Goal: Task Accomplishment & Management: Use online tool/utility

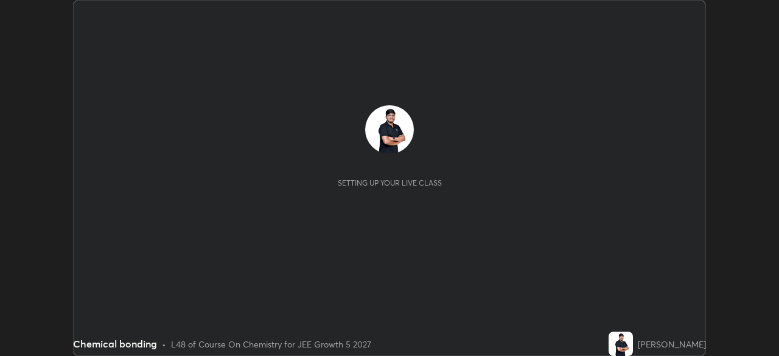
scroll to position [356, 778]
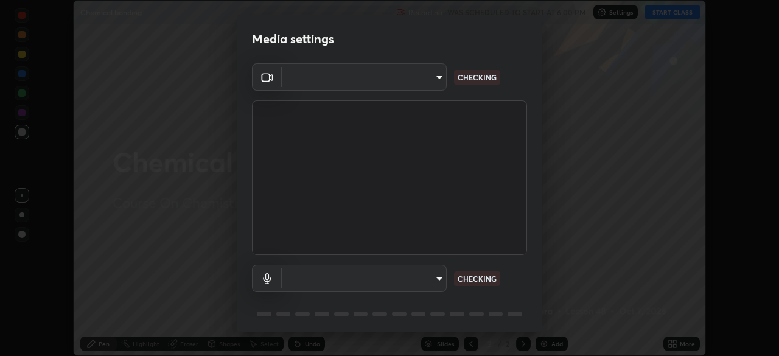
type input "05e465ff83a2709560b00517cc20afcec0d8c6759013130505a18faaf77a7109"
click at [344, 282] on body "Erase all Chemical bonding Recording WAS SCHEDULED TO START AT 6:00 PM Settings…" at bounding box center [389, 178] width 779 height 356
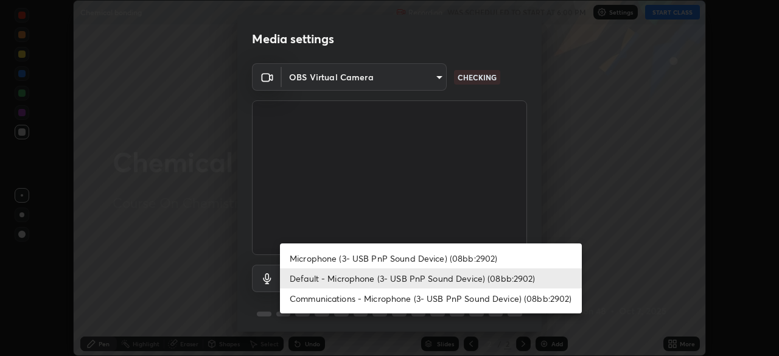
click at [319, 257] on li "Microphone (3- USB PnP Sound Device) (08bb:2902)" at bounding box center [431, 258] width 302 height 20
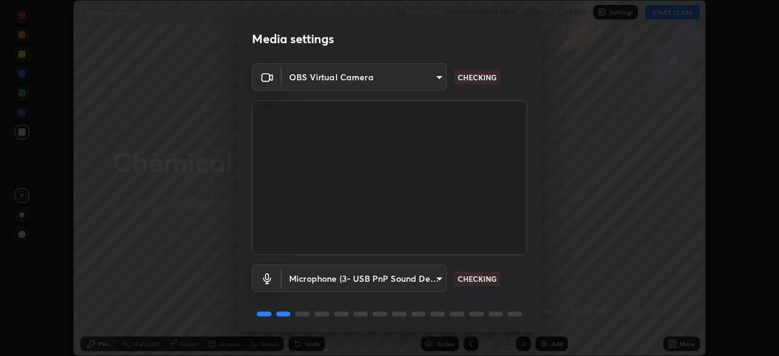
click at [329, 281] on body "Erase all Chemical bonding Recording WAS SCHEDULED TO START AT 6:00 PM Settings…" at bounding box center [389, 178] width 779 height 356
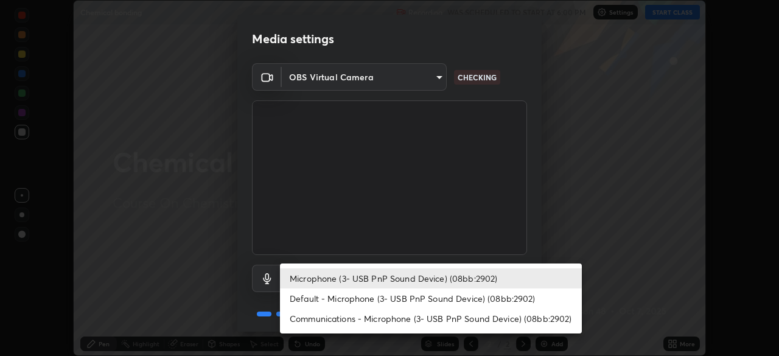
click at [318, 300] on li "Default - Microphone (3- USB PnP Sound Device) (08bb:2902)" at bounding box center [431, 298] width 302 height 20
type input "default"
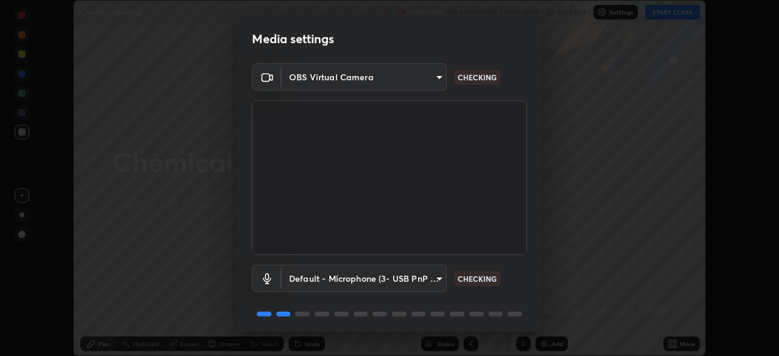
scroll to position [43, 0]
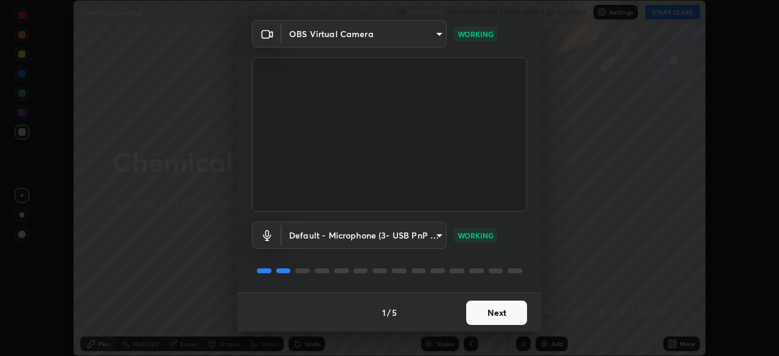
click at [486, 317] on button "Next" at bounding box center [496, 312] width 61 height 24
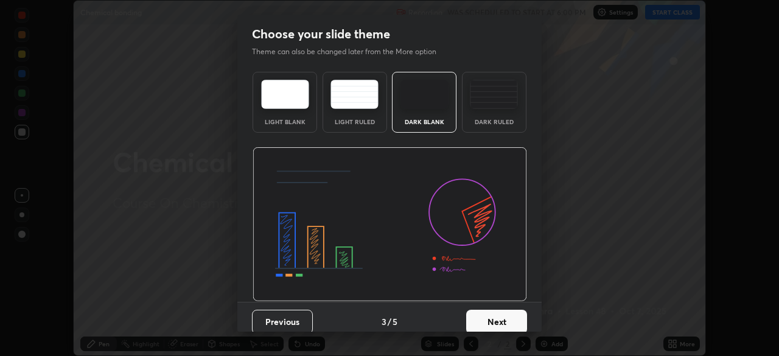
click at [488, 314] on button "Next" at bounding box center [496, 322] width 61 height 24
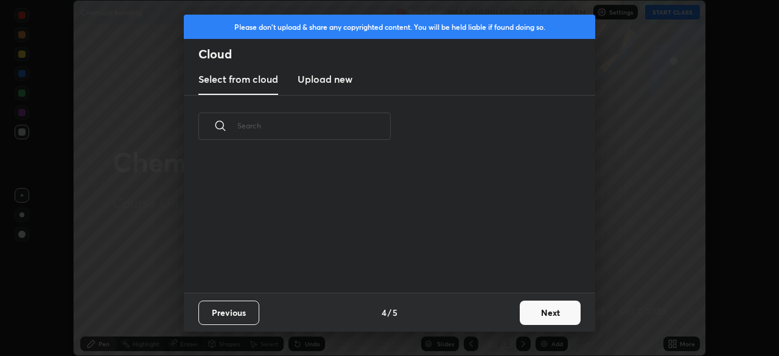
click at [502, 321] on div "Previous 4 / 5 Next" at bounding box center [389, 312] width 411 height 39
click at [526, 319] on button "Next" at bounding box center [549, 312] width 61 height 24
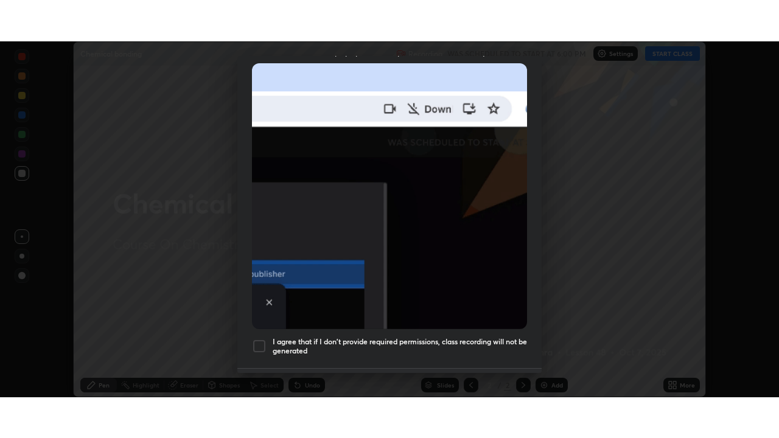
scroll to position [291, 0]
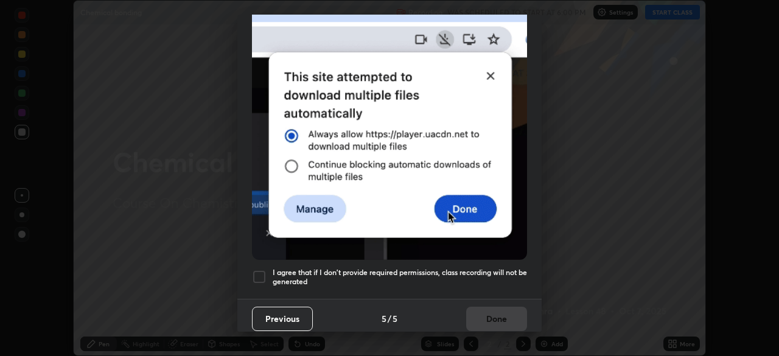
click at [260, 269] on div at bounding box center [259, 276] width 15 height 15
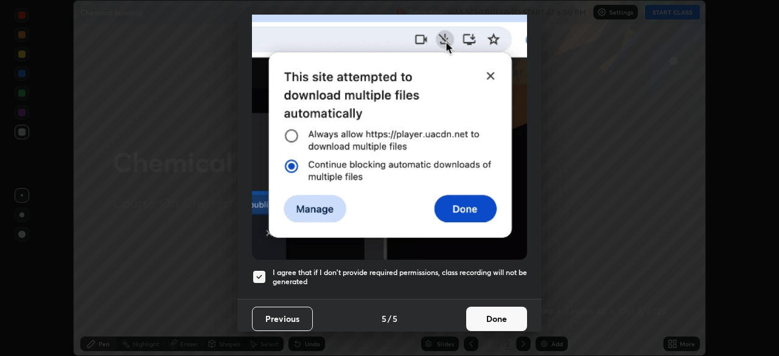
click at [475, 311] on button "Done" at bounding box center [496, 319] width 61 height 24
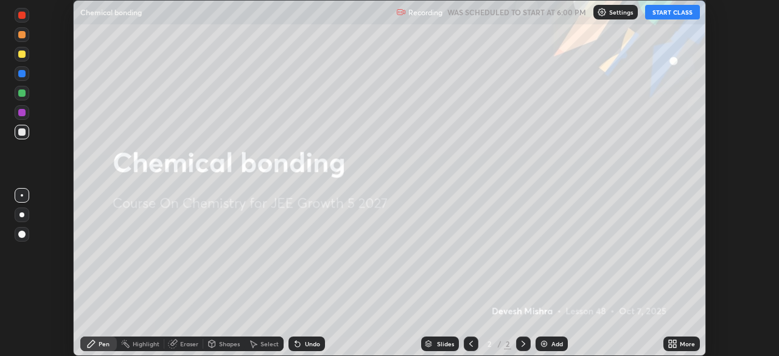
click at [662, 14] on button "START CLASS" at bounding box center [672, 12] width 55 height 15
click at [670, 341] on icon at bounding box center [670, 341] width 3 height 3
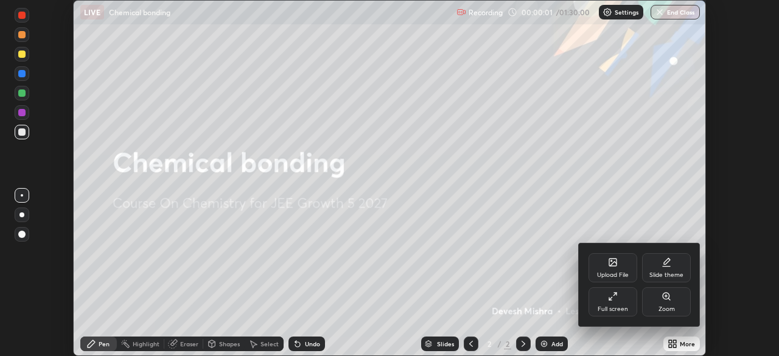
click at [607, 298] on div "Full screen" at bounding box center [612, 301] width 49 height 29
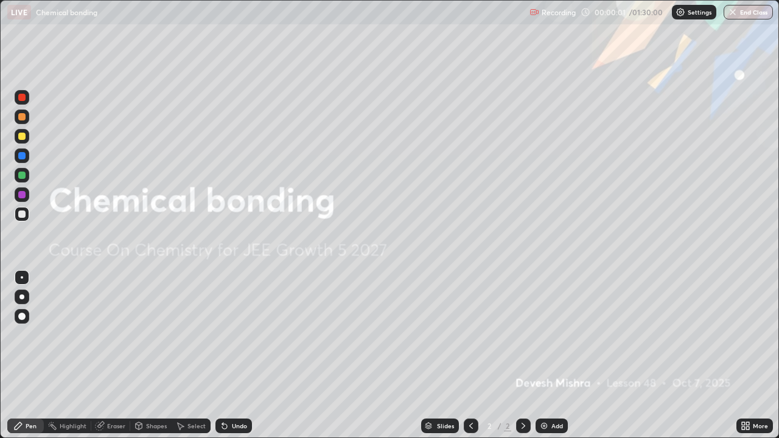
scroll to position [438, 779]
click at [743, 355] on icon at bounding box center [743, 423] width 3 height 3
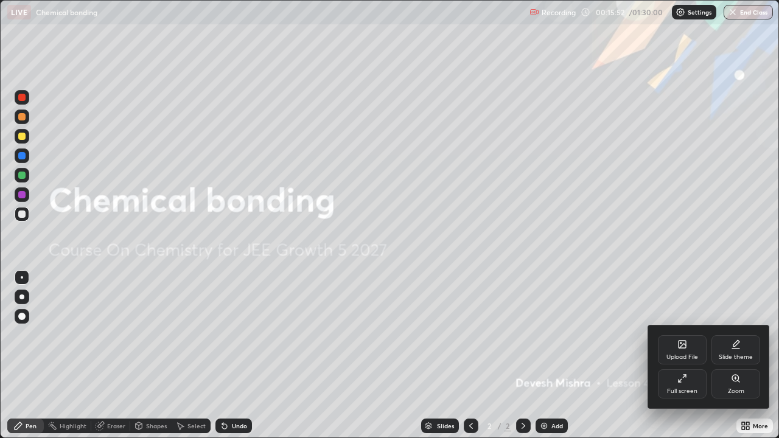
click at [682, 351] on div "Upload File" at bounding box center [682, 349] width 49 height 29
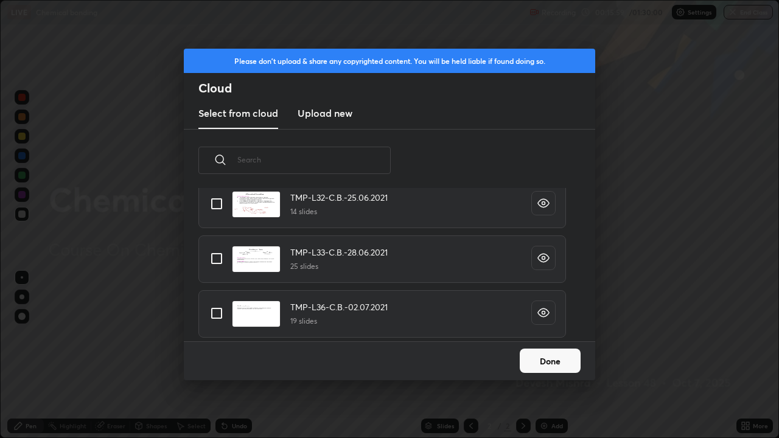
scroll to position [1884, 0]
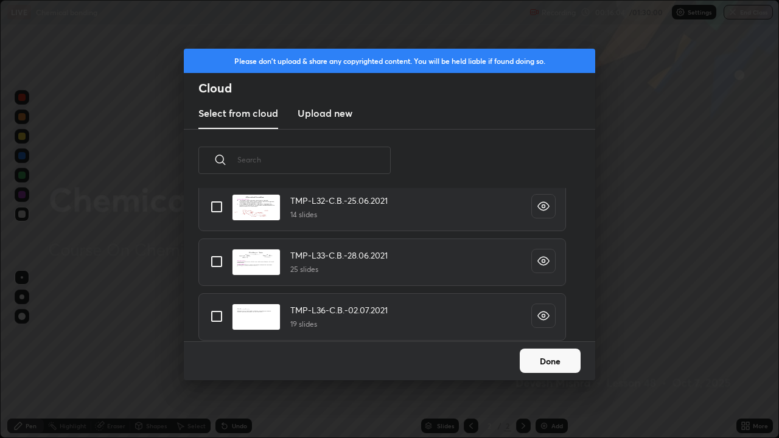
click at [216, 262] on input "grid" at bounding box center [217, 262] width 26 height 26
checkbox input "true"
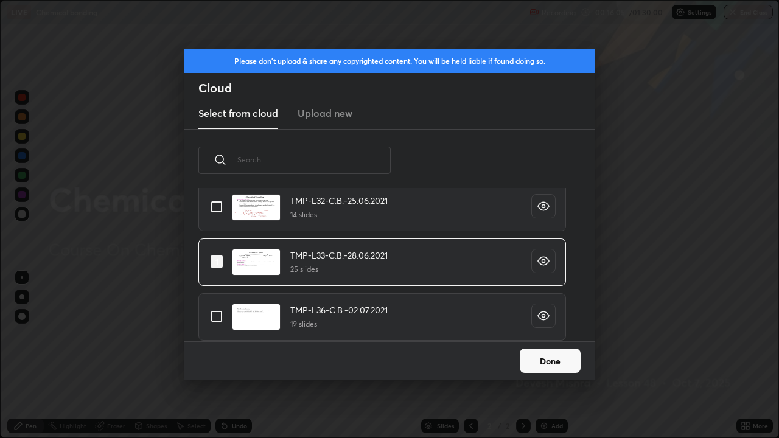
click at [540, 355] on button "Done" at bounding box center [549, 361] width 61 height 24
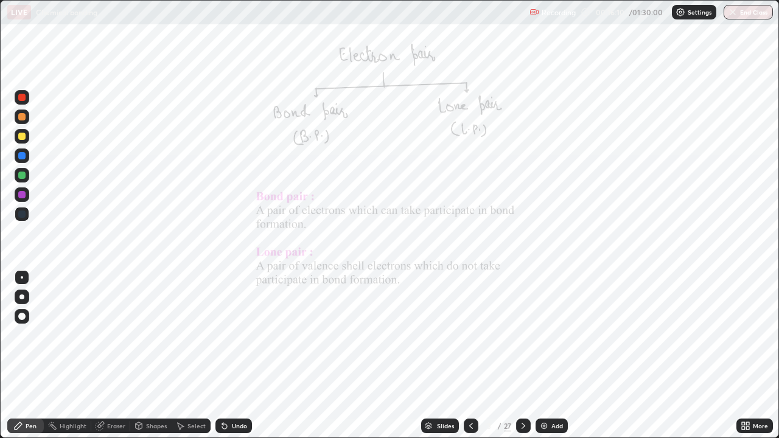
click at [521, 355] on icon at bounding box center [523, 426] width 10 height 10
click at [522, 355] on icon at bounding box center [523, 426] width 10 height 10
click at [425, 355] on div "Slides" at bounding box center [440, 426] width 38 height 15
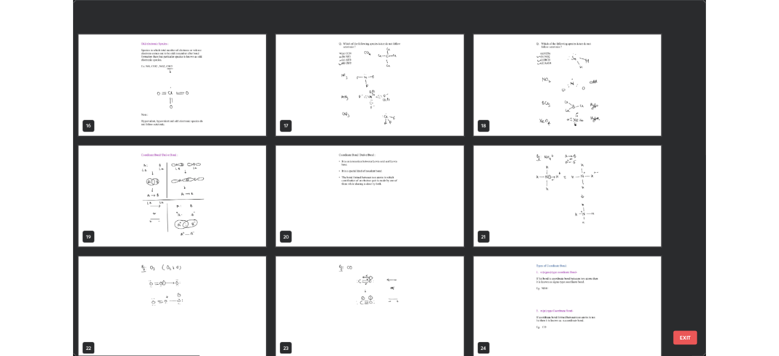
scroll to position [793, 0]
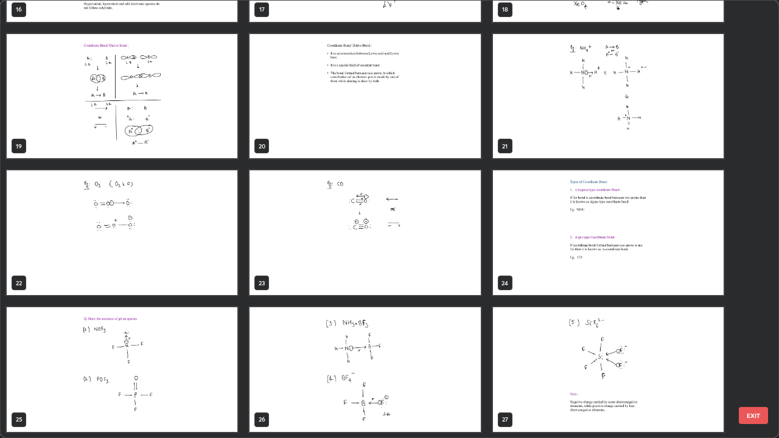
click at [261, 266] on img "grid" at bounding box center [364, 232] width 231 height 125
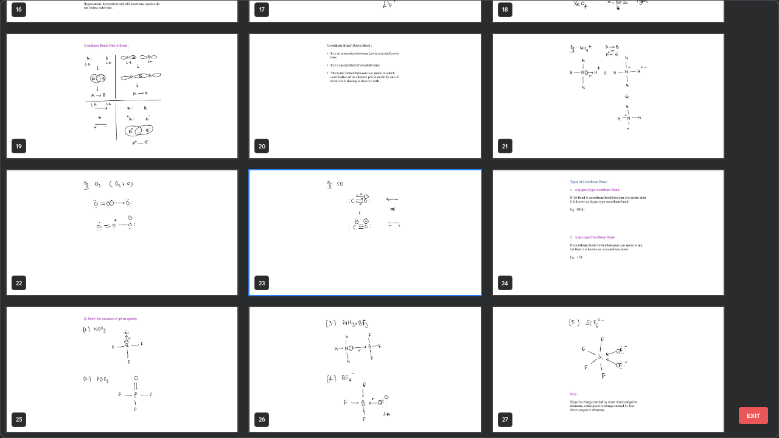
click at [122, 125] on img "grid" at bounding box center [122, 96] width 231 height 125
click at [119, 127] on img "grid" at bounding box center [122, 96] width 231 height 125
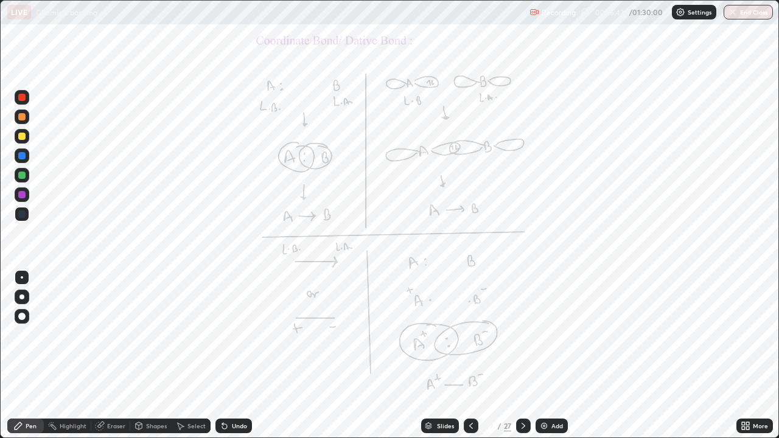
click at [540, 355] on img at bounding box center [544, 426] width 10 height 10
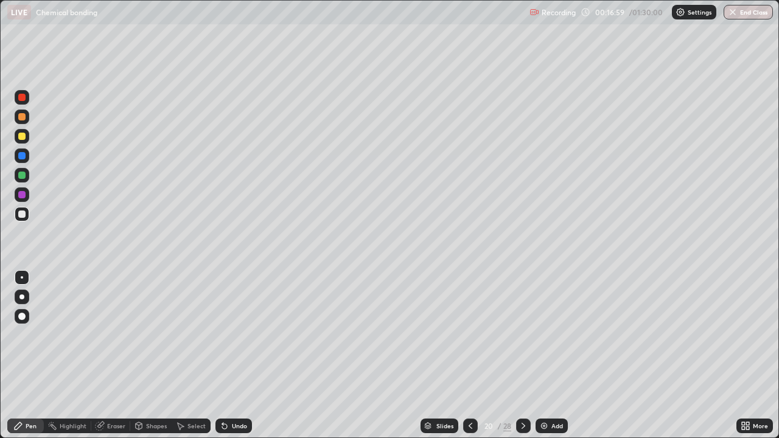
click at [222, 355] on icon at bounding box center [224, 426] width 5 height 5
click at [192, 355] on div "Select" at bounding box center [191, 426] width 39 height 15
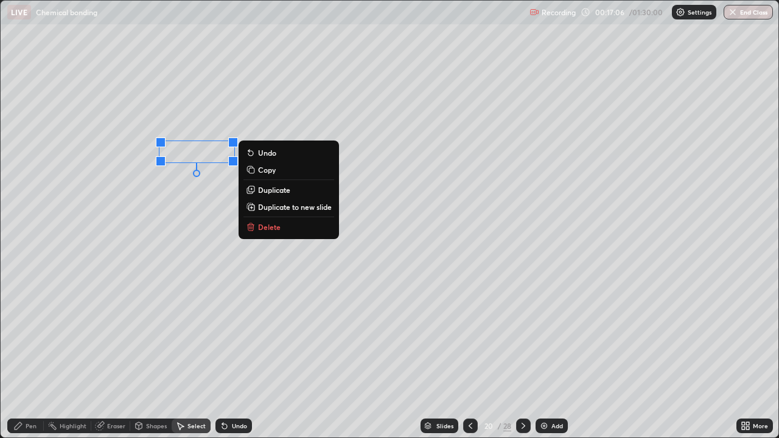
click at [174, 213] on div "0 ° Undo Copy Duplicate Duplicate to new slide Delete" at bounding box center [389, 219] width 777 height 437
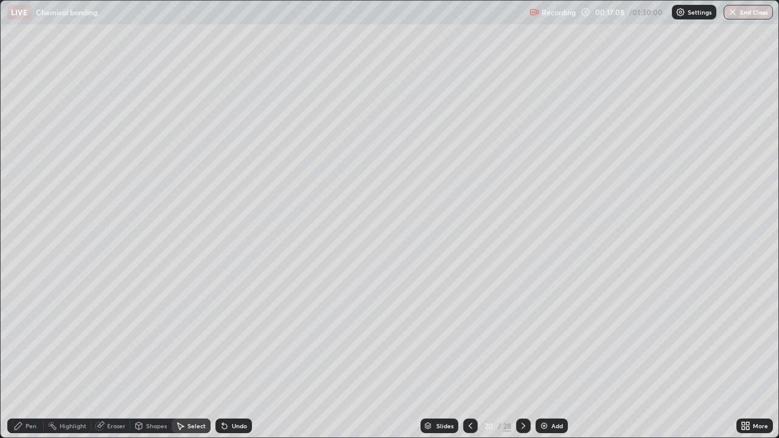
click at [23, 355] on icon at bounding box center [18, 426] width 10 height 10
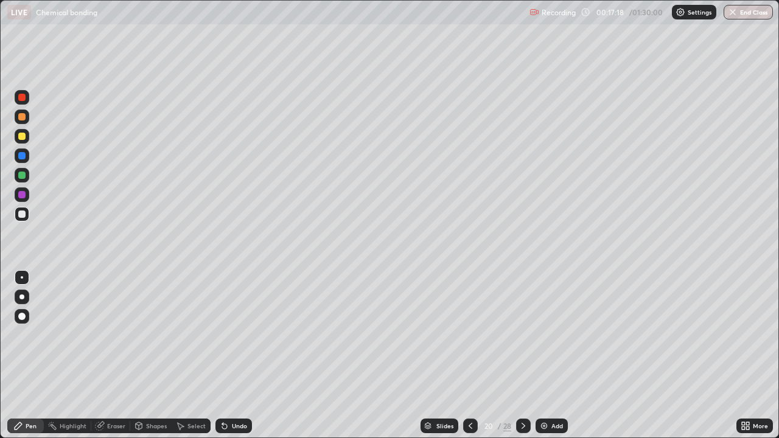
click at [22, 193] on div at bounding box center [21, 194] width 7 height 7
click at [23, 175] on div at bounding box center [21, 175] width 7 height 7
click at [180, 355] on icon at bounding box center [181, 426] width 7 height 7
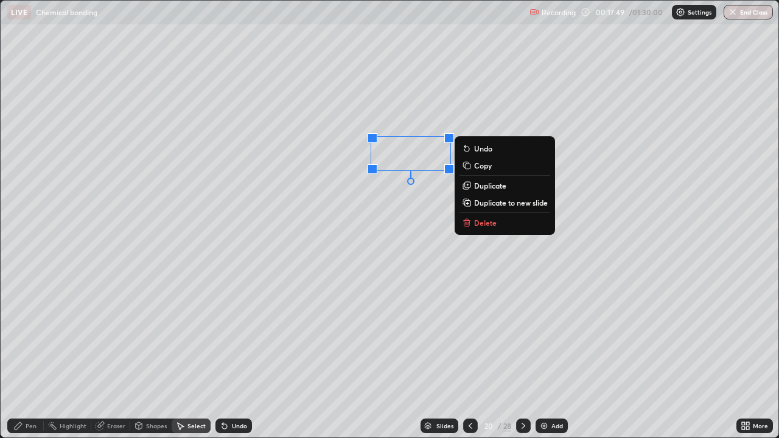
click at [314, 271] on div "0 ° Undo Copy Duplicate Duplicate to new slide Delete" at bounding box center [389, 219] width 777 height 437
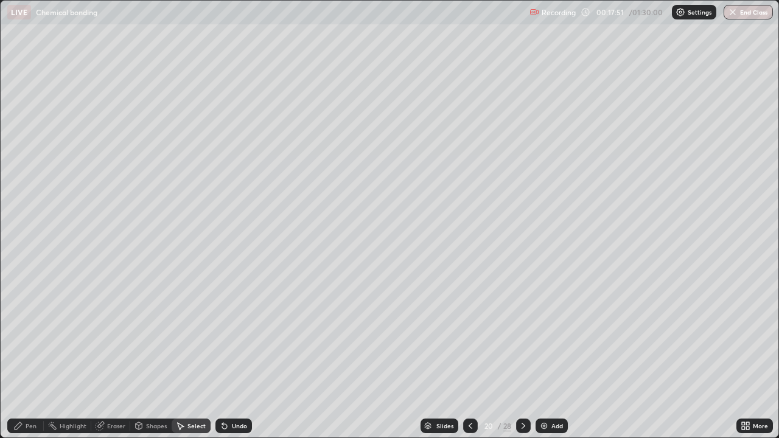
click at [22, 355] on icon at bounding box center [18, 426] width 10 height 10
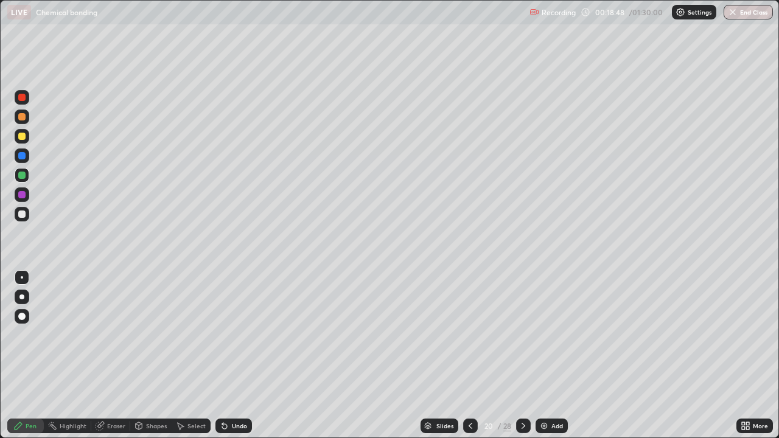
click at [537, 355] on div "Add" at bounding box center [551, 426] width 32 height 15
click at [24, 215] on div at bounding box center [21, 213] width 7 height 7
click at [22, 137] on div at bounding box center [21, 136] width 7 height 7
click at [743, 355] on icon at bounding box center [743, 423] width 3 height 3
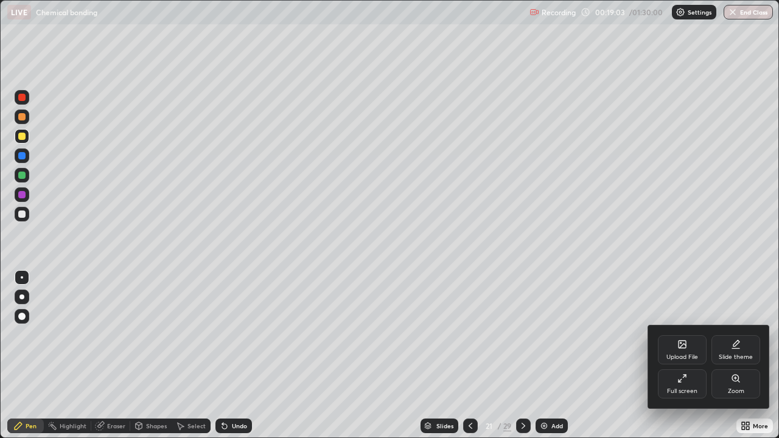
click at [686, 355] on icon at bounding box center [682, 378] width 10 height 10
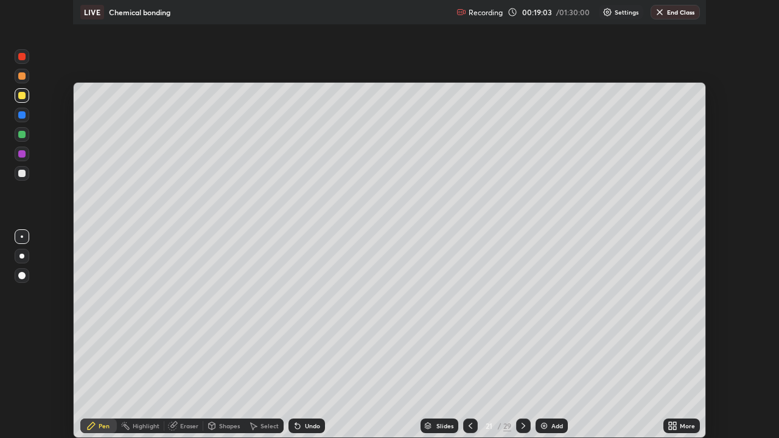
scroll to position [60473, 60050]
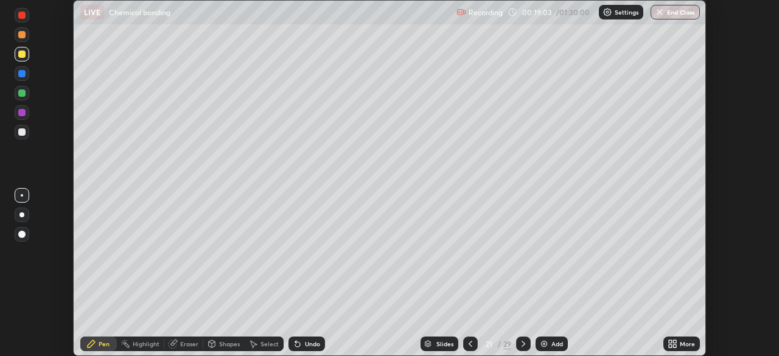
click at [671, 345] on icon at bounding box center [670, 345] width 3 height 3
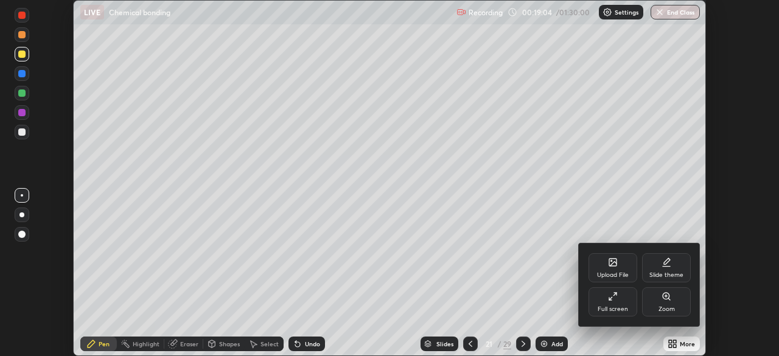
click at [613, 296] on icon at bounding box center [613, 296] width 10 height 10
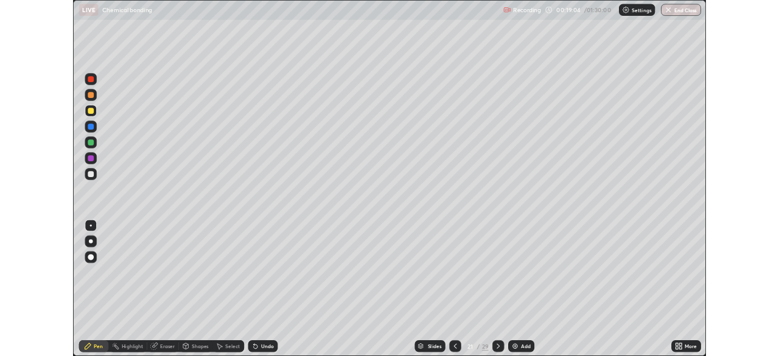
scroll to position [438, 779]
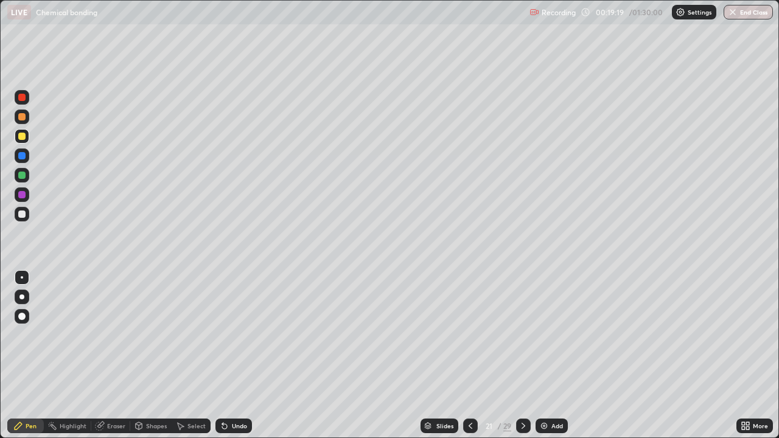
click at [227, 355] on icon at bounding box center [225, 426] width 10 height 10
click at [100, 355] on icon at bounding box center [100, 426] width 8 height 8
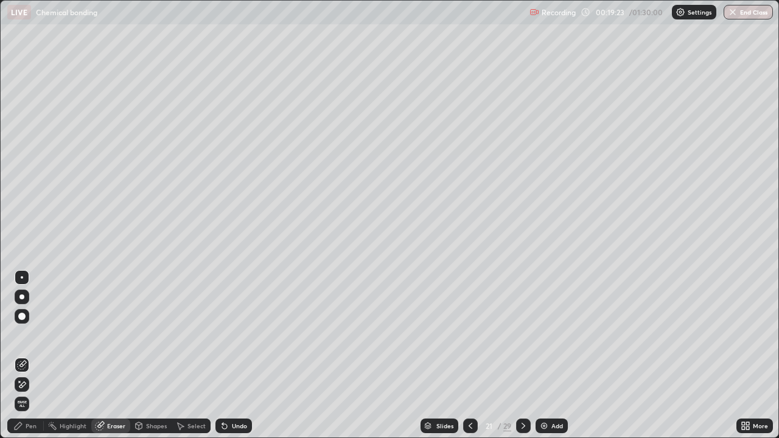
click at [24, 355] on icon at bounding box center [22, 385] width 10 height 10
click at [24, 355] on div "Pen" at bounding box center [25, 426] width 36 height 15
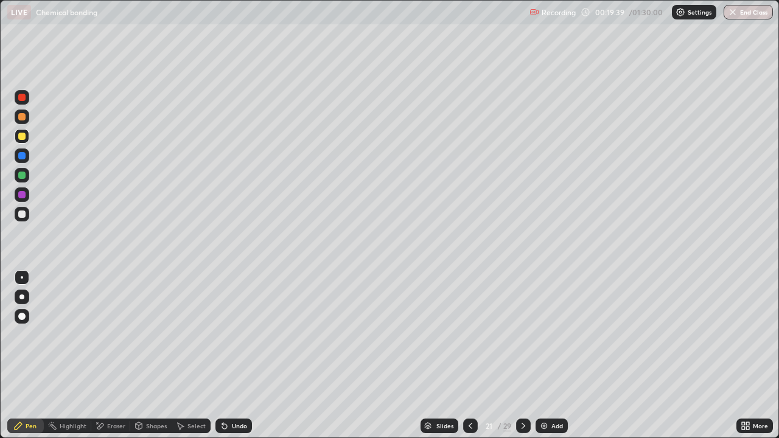
click at [22, 216] on div at bounding box center [21, 213] width 7 height 7
click at [179, 355] on div "Select" at bounding box center [191, 426] width 39 height 15
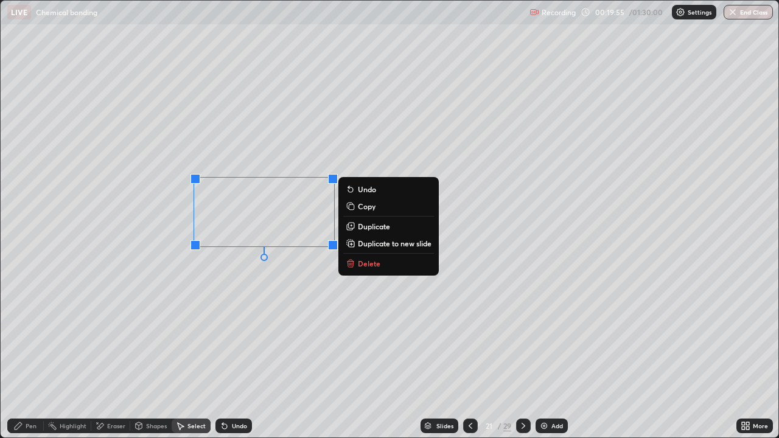
click at [212, 300] on div "0 ° Undo Copy Duplicate Duplicate to new slide Delete" at bounding box center [389, 219] width 777 height 437
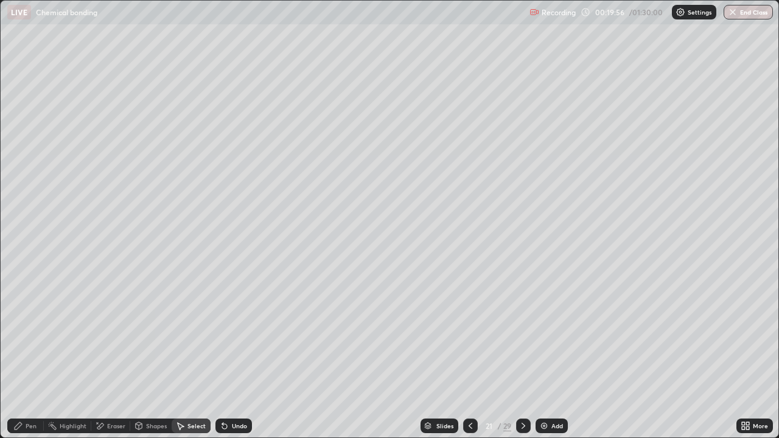
click at [21, 355] on icon at bounding box center [18, 425] width 7 height 7
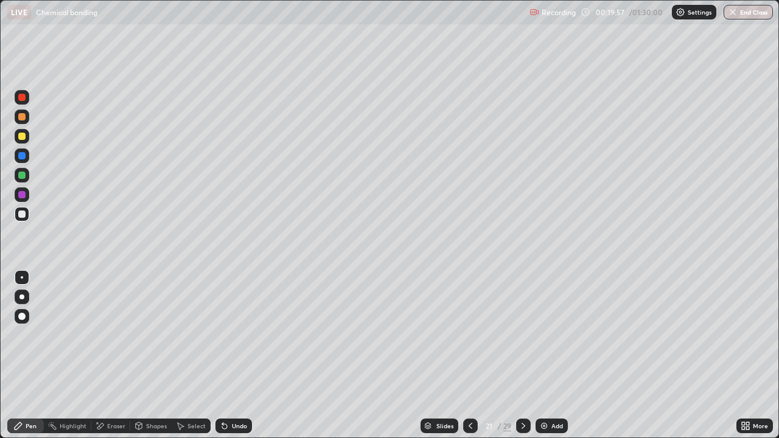
click at [20, 195] on div at bounding box center [21, 194] width 7 height 7
click at [742, 355] on icon at bounding box center [743, 423] width 3 height 3
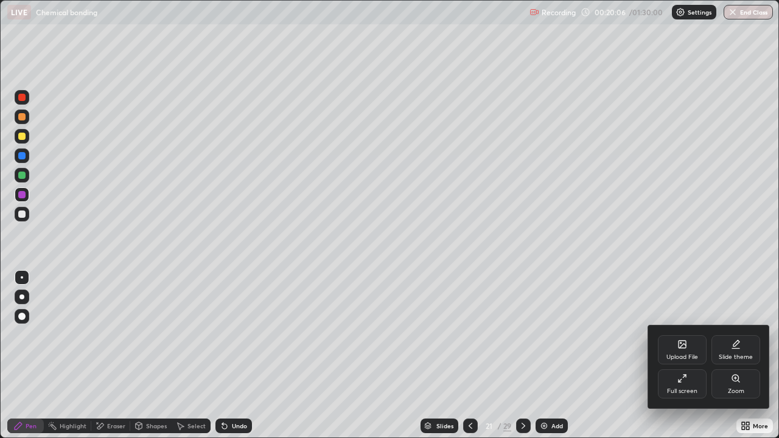
click at [682, 355] on div "Full screen" at bounding box center [682, 391] width 30 height 6
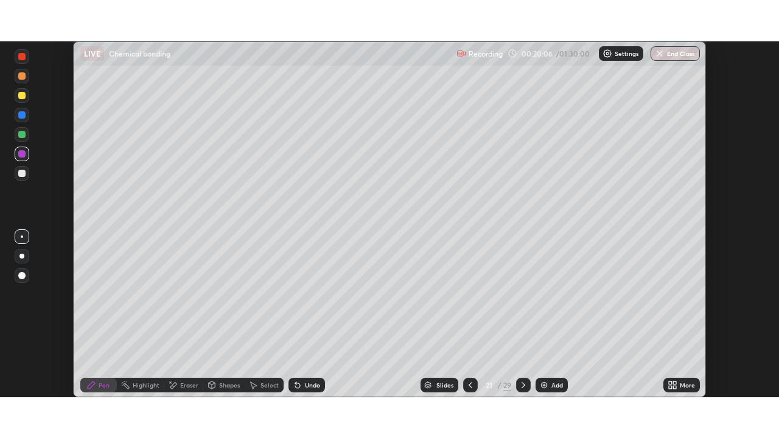
scroll to position [60473, 60050]
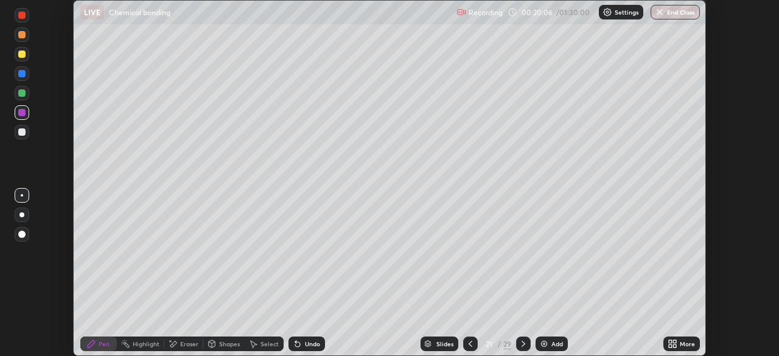
click at [674, 346] on icon at bounding box center [674, 345] width 3 height 3
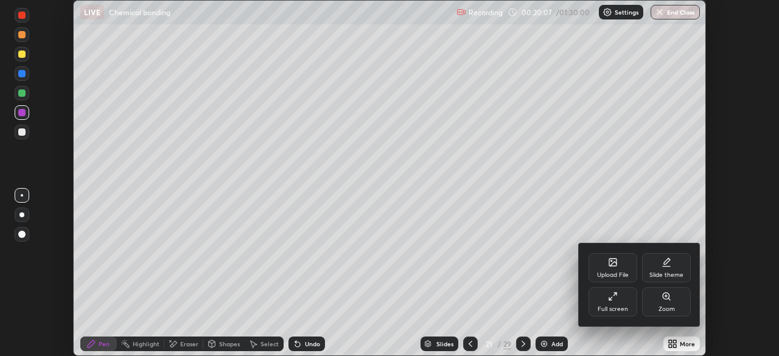
click at [614, 311] on div "Full screen" at bounding box center [612, 309] width 30 height 6
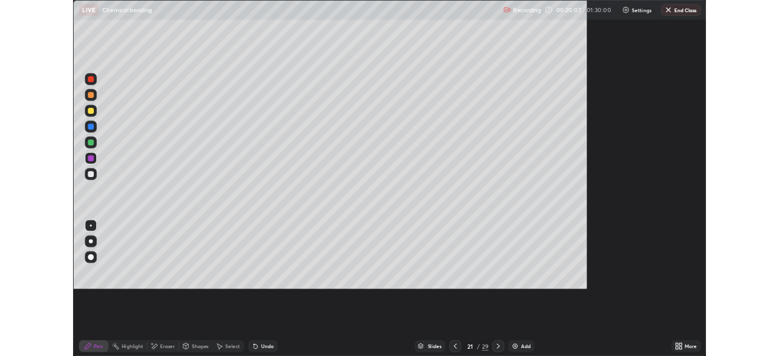
scroll to position [438, 779]
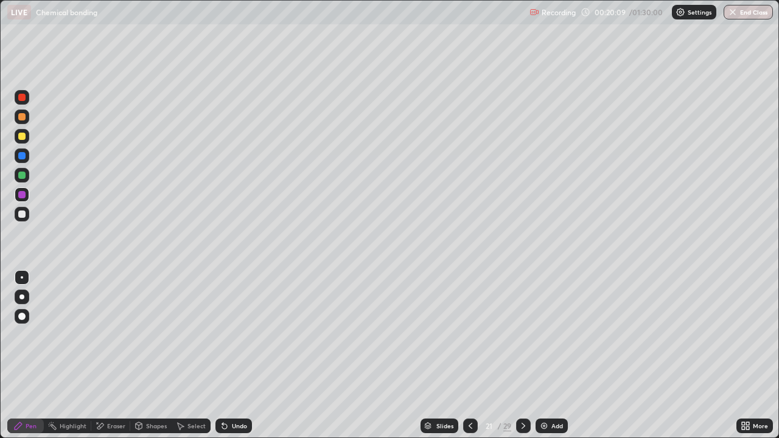
click at [102, 355] on icon at bounding box center [100, 426] width 10 height 10
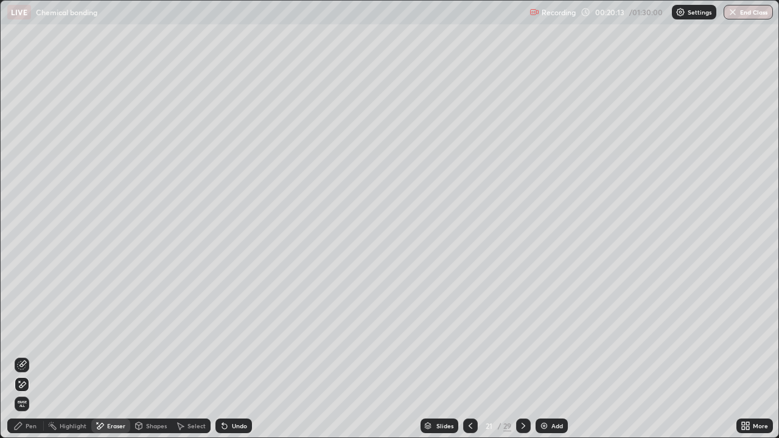
click at [33, 355] on div "Pen" at bounding box center [31, 426] width 11 height 6
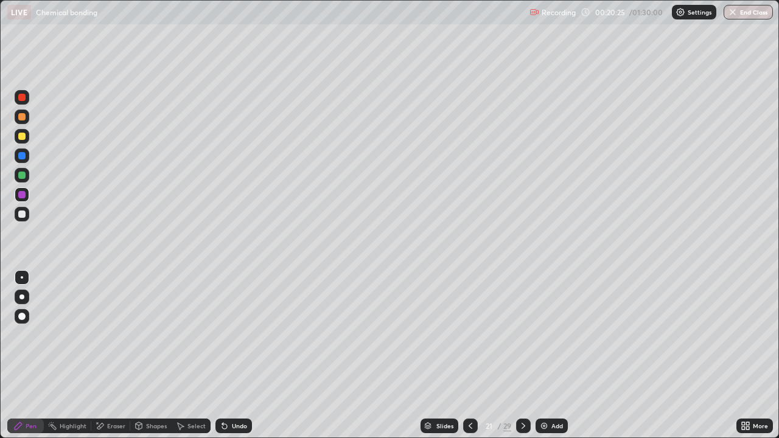
click at [20, 213] on div at bounding box center [21, 213] width 7 height 7
click at [222, 355] on icon at bounding box center [222, 423] width 1 height 1
click at [17, 195] on div at bounding box center [22, 194] width 15 height 15
click at [522, 355] on icon at bounding box center [523, 426] width 4 height 6
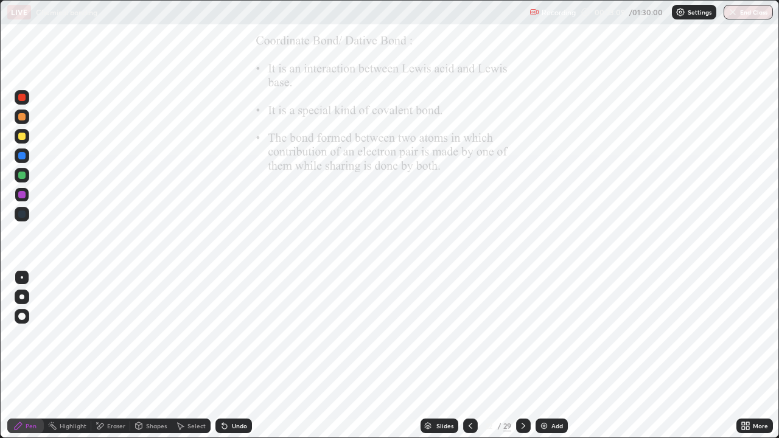
click at [519, 355] on icon at bounding box center [523, 426] width 10 height 10
click at [521, 355] on icon at bounding box center [523, 426] width 4 height 6
click at [524, 355] on icon at bounding box center [523, 426] width 10 height 10
click at [521, 355] on div at bounding box center [523, 426] width 15 height 24
click at [522, 355] on icon at bounding box center [523, 426] width 10 height 10
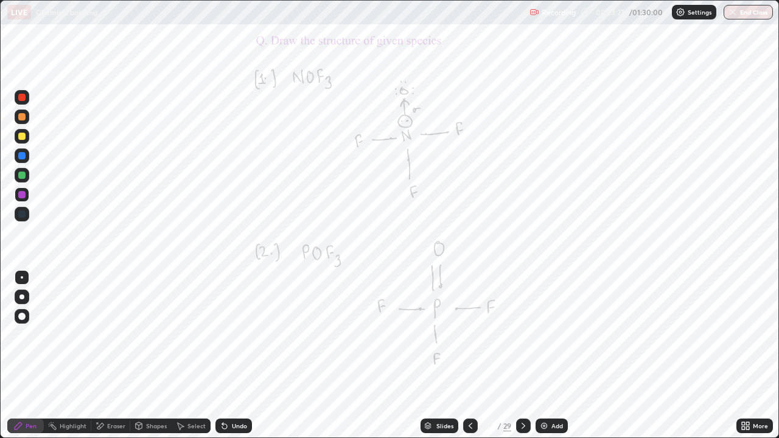
click at [469, 355] on icon at bounding box center [470, 426] width 10 height 10
click at [21, 215] on div at bounding box center [21, 213] width 7 height 7
click at [22, 200] on div at bounding box center [22, 194] width 15 height 15
click at [18, 180] on div at bounding box center [22, 175] width 15 height 15
click at [100, 355] on icon at bounding box center [100, 426] width 7 height 6
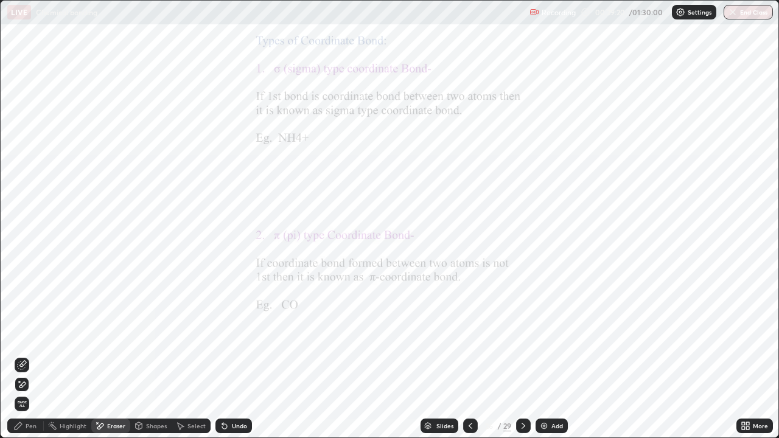
click at [26, 355] on div "Pen" at bounding box center [25, 426] width 36 height 15
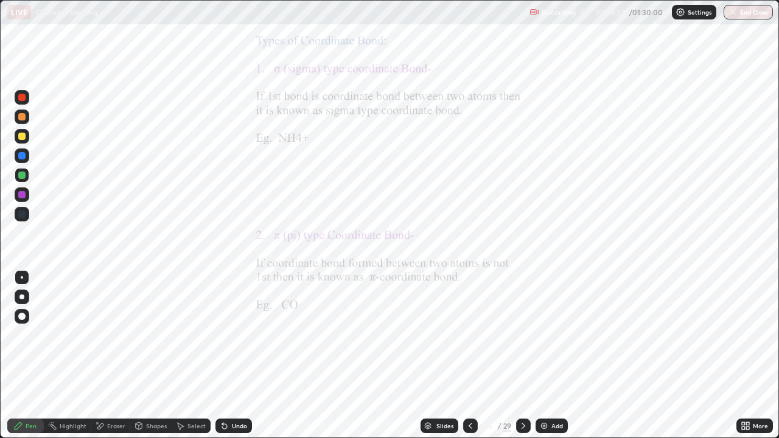
click at [21, 194] on div at bounding box center [21, 194] width 7 height 7
click at [516, 355] on div at bounding box center [523, 426] width 15 height 15
click at [469, 355] on icon at bounding box center [470, 426] width 10 height 10
click at [20, 158] on div at bounding box center [21, 155] width 7 height 7
click at [521, 355] on icon at bounding box center [523, 426] width 10 height 10
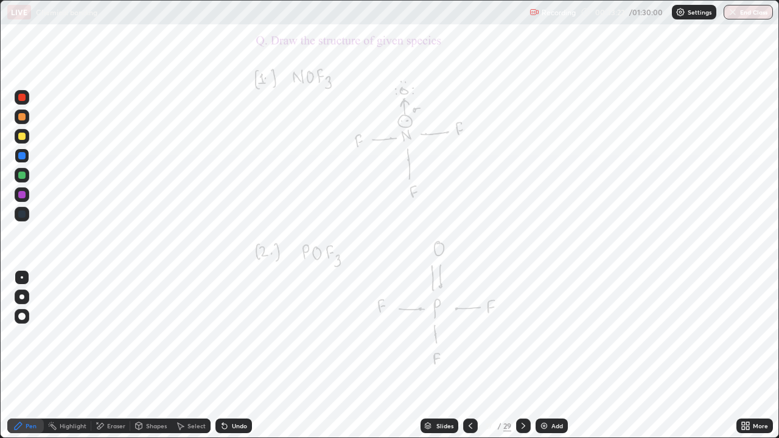
click at [524, 355] on icon at bounding box center [523, 426] width 10 height 10
click at [519, 355] on icon at bounding box center [523, 426] width 10 height 10
click at [469, 355] on icon at bounding box center [470, 426] width 10 height 10
click at [21, 158] on div at bounding box center [21, 155] width 7 height 7
click at [23, 215] on div at bounding box center [21, 213] width 7 height 7
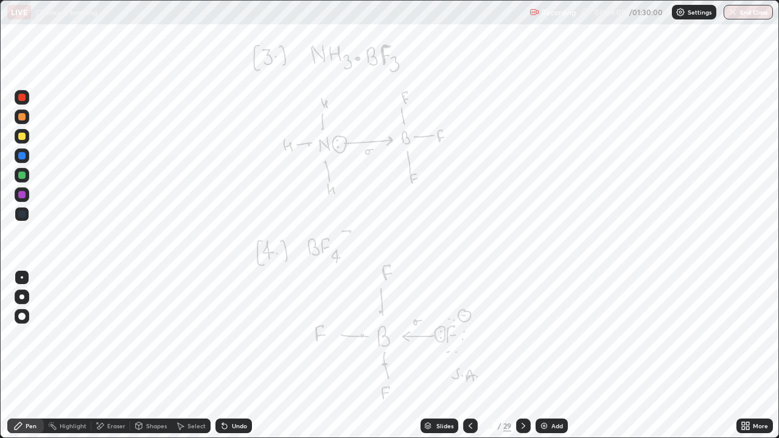
click at [21, 176] on div at bounding box center [21, 175] width 7 height 7
click at [21, 158] on div at bounding box center [21, 155] width 7 height 7
click at [21, 214] on div at bounding box center [21, 213] width 7 height 7
click at [21, 195] on div at bounding box center [21, 194] width 7 height 7
click at [182, 355] on icon at bounding box center [180, 426] width 10 height 10
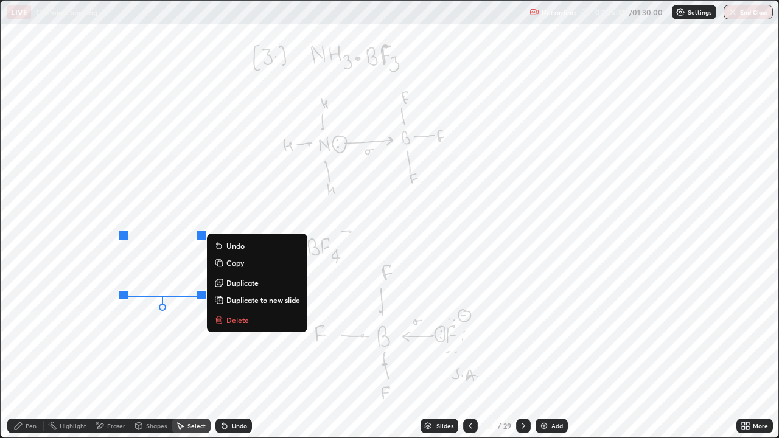
click at [116, 332] on div "0 ° Undo Copy Duplicate Duplicate to new slide Delete" at bounding box center [389, 219] width 777 height 437
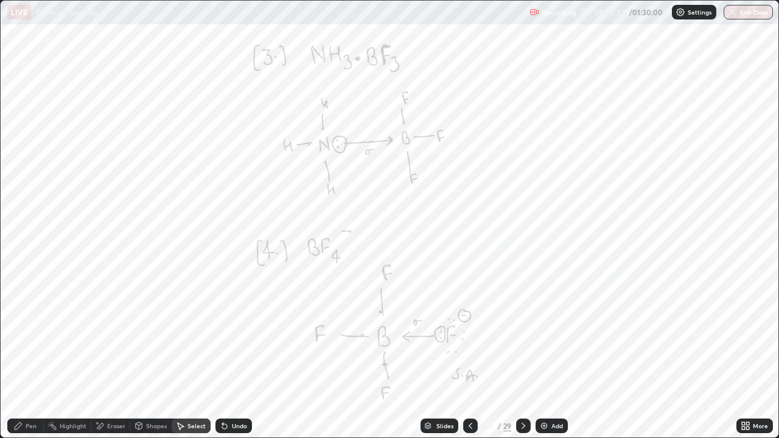
click at [23, 355] on icon at bounding box center [18, 426] width 10 height 10
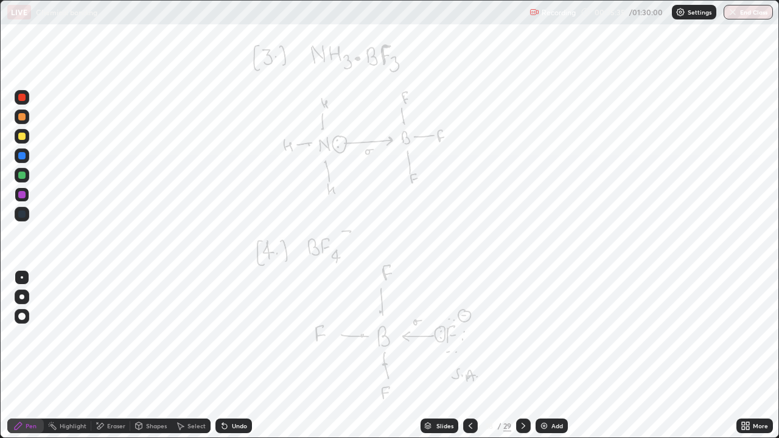
click at [21, 155] on div at bounding box center [21, 155] width 7 height 7
click at [21, 139] on div at bounding box center [21, 136] width 7 height 7
click at [19, 100] on div at bounding box center [21, 97] width 7 height 7
click at [743, 355] on icon at bounding box center [743, 423] width 3 height 3
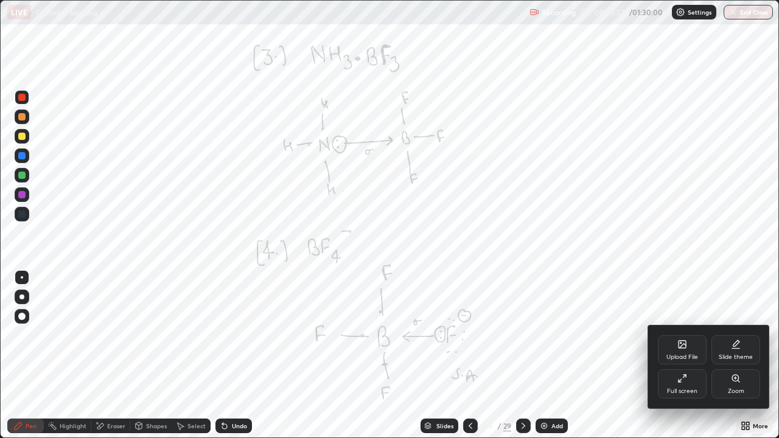
click at [663, 355] on div "Full screen" at bounding box center [682, 383] width 49 height 29
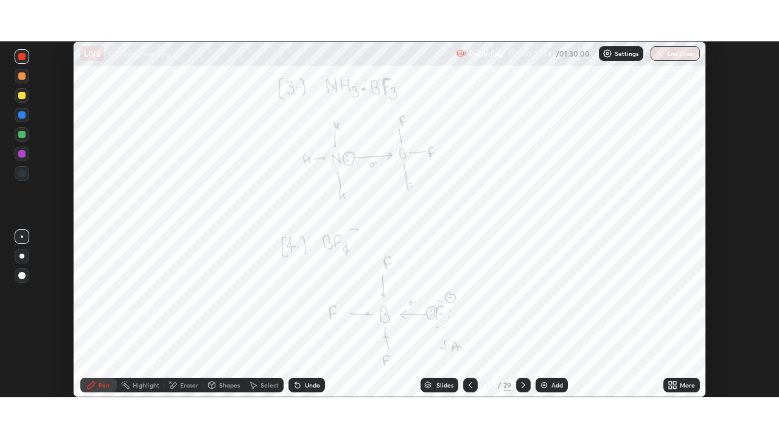
scroll to position [60473, 60050]
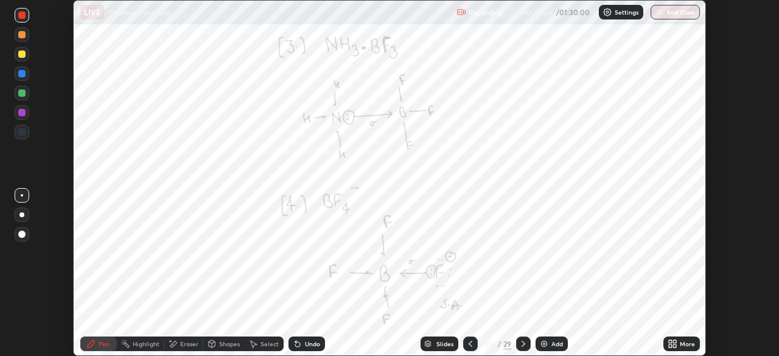
click at [673, 342] on icon at bounding box center [674, 341] width 3 height 3
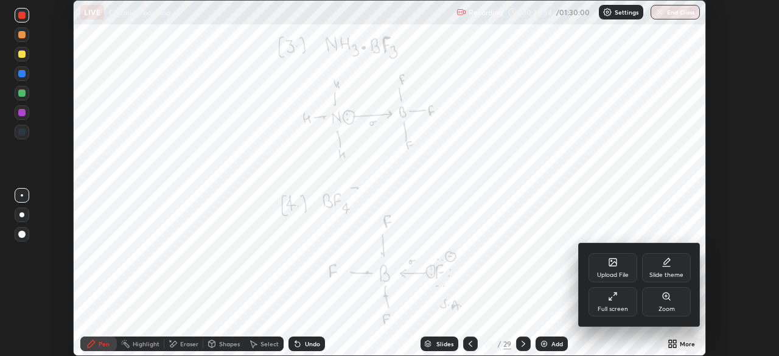
click at [617, 304] on div "Full screen" at bounding box center [612, 301] width 49 height 29
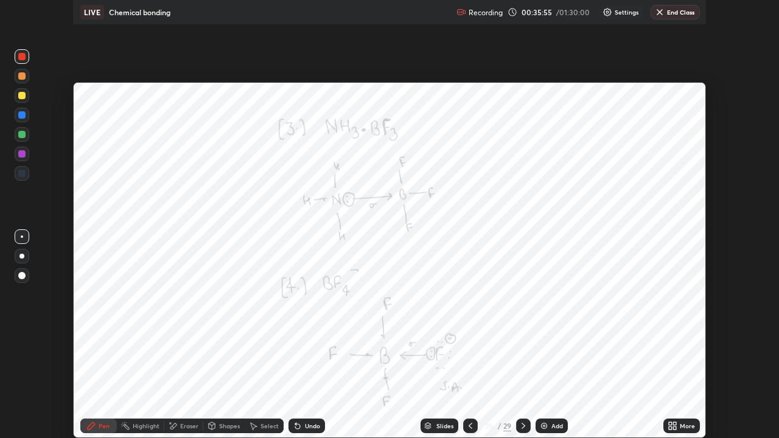
scroll to position [438, 779]
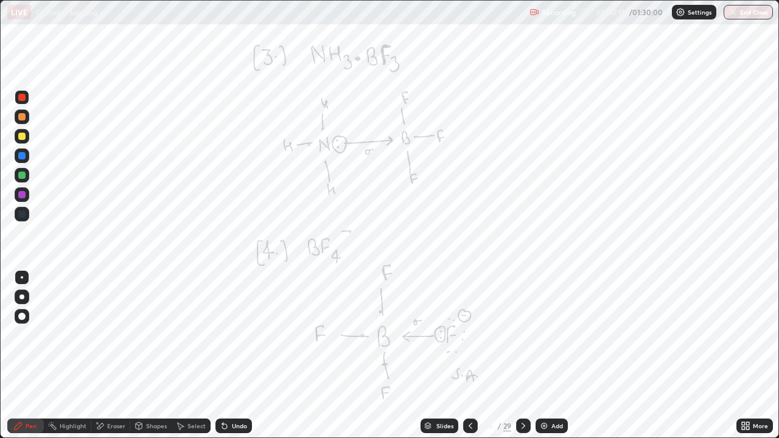
click at [542, 355] on img at bounding box center [544, 426] width 10 height 10
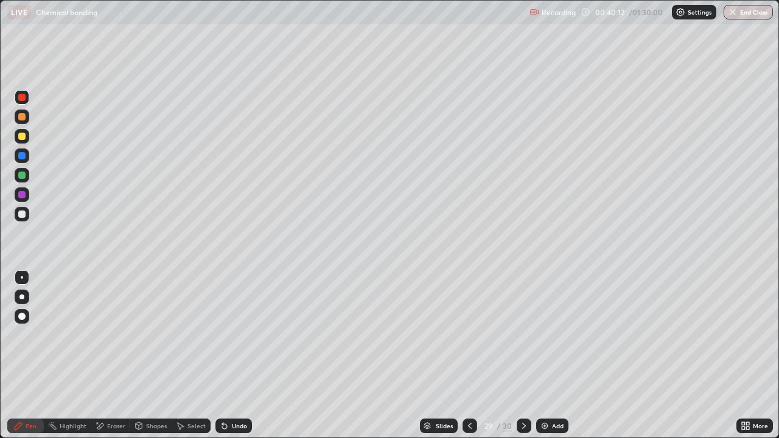
click at [21, 215] on div at bounding box center [21, 213] width 7 height 7
click at [20, 196] on div at bounding box center [21, 194] width 7 height 7
click at [23, 157] on div at bounding box center [21, 155] width 7 height 7
click at [22, 176] on div at bounding box center [21, 175] width 7 height 7
click at [19, 215] on div at bounding box center [21, 213] width 7 height 7
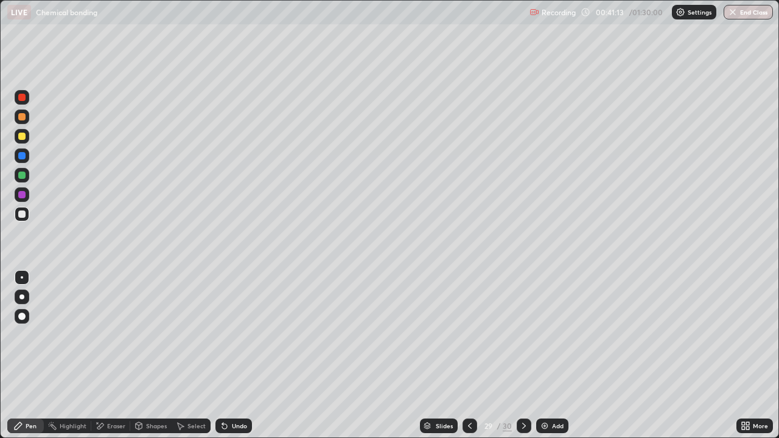
click at [21, 158] on div at bounding box center [21, 155] width 7 height 7
click at [222, 355] on icon at bounding box center [222, 423] width 1 height 1
click at [226, 355] on icon at bounding box center [225, 426] width 10 height 10
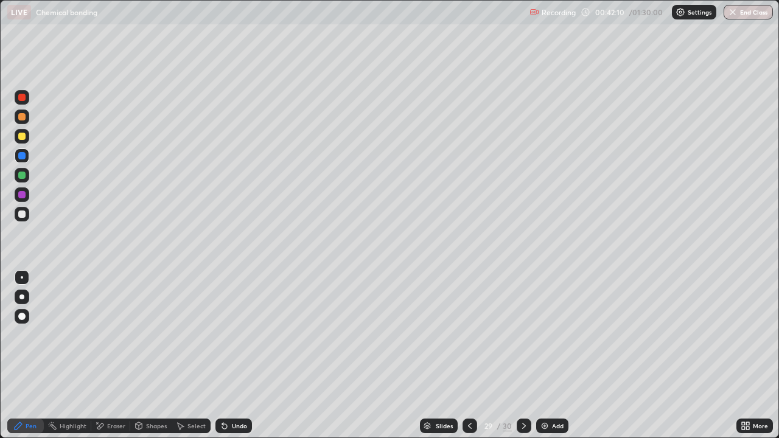
click at [22, 98] on div at bounding box center [21, 97] width 7 height 7
click at [23, 177] on div at bounding box center [21, 175] width 7 height 7
click at [22, 156] on div at bounding box center [21, 155] width 7 height 7
click at [22, 214] on div at bounding box center [21, 213] width 7 height 7
click at [21, 175] on div at bounding box center [21, 175] width 7 height 7
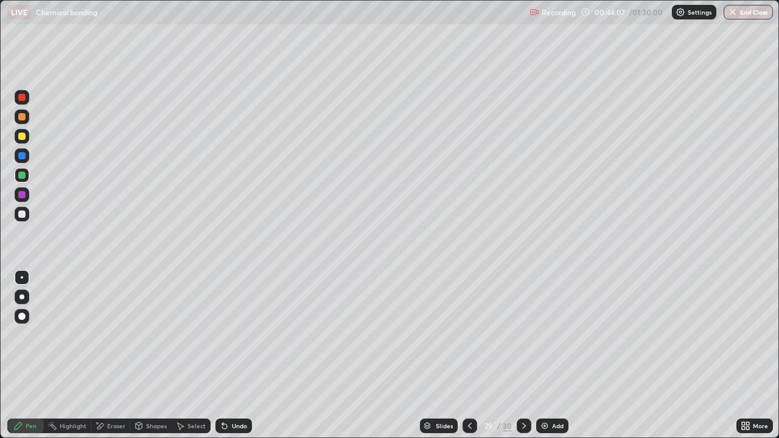
click at [18, 214] on div at bounding box center [21, 213] width 7 height 7
click at [23, 190] on div at bounding box center [22, 194] width 15 height 15
click at [97, 355] on icon at bounding box center [100, 426] width 7 height 6
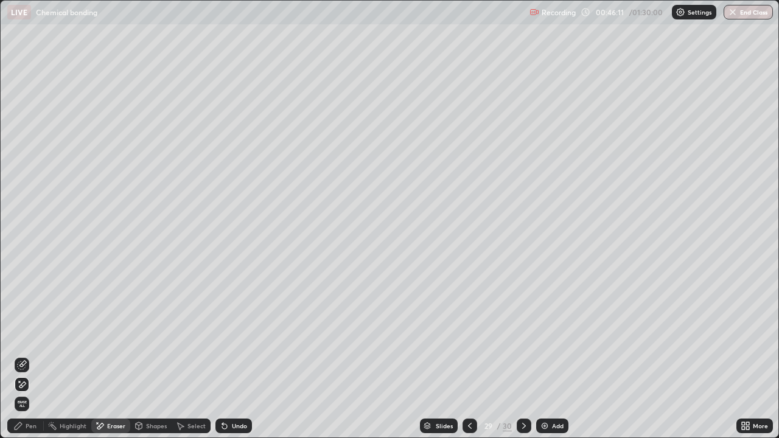
click at [32, 355] on div "Pen" at bounding box center [31, 426] width 11 height 6
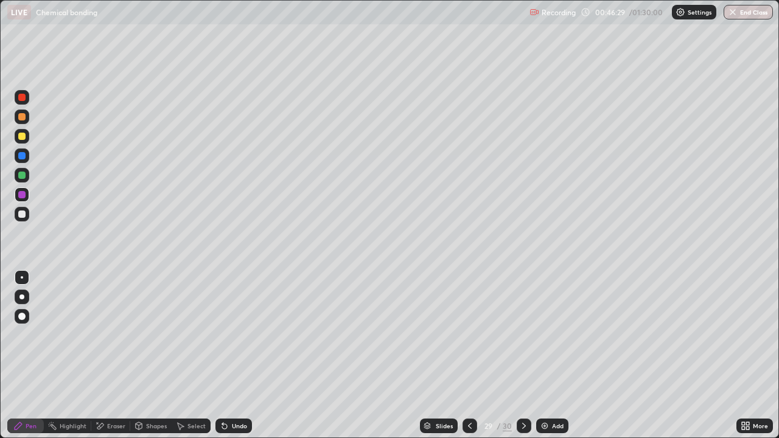
click at [22, 136] on div at bounding box center [21, 136] width 7 height 7
click at [222, 355] on icon at bounding box center [224, 426] width 5 height 5
click at [105, 355] on div "Eraser" at bounding box center [110, 426] width 39 height 15
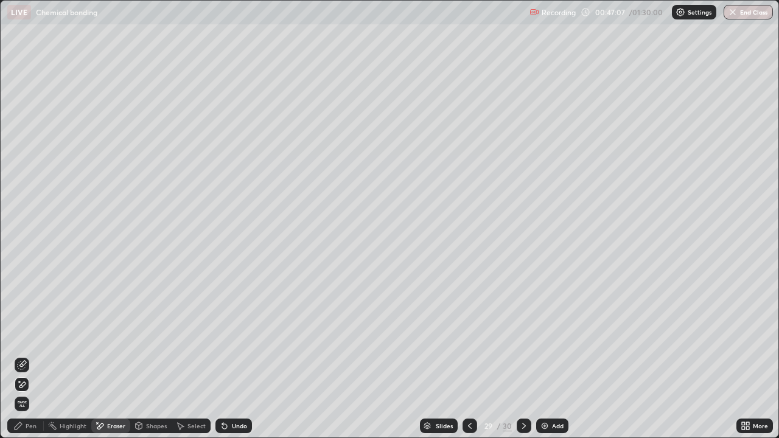
click at [31, 355] on div "Pen" at bounding box center [25, 426] width 36 height 15
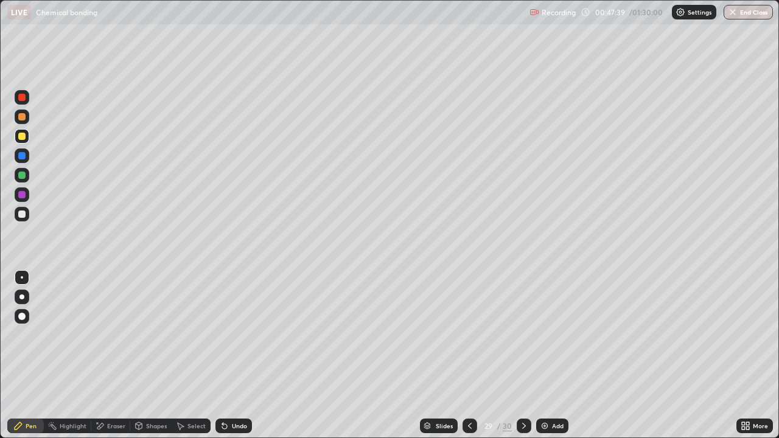
click at [101, 355] on icon at bounding box center [100, 426] width 7 height 6
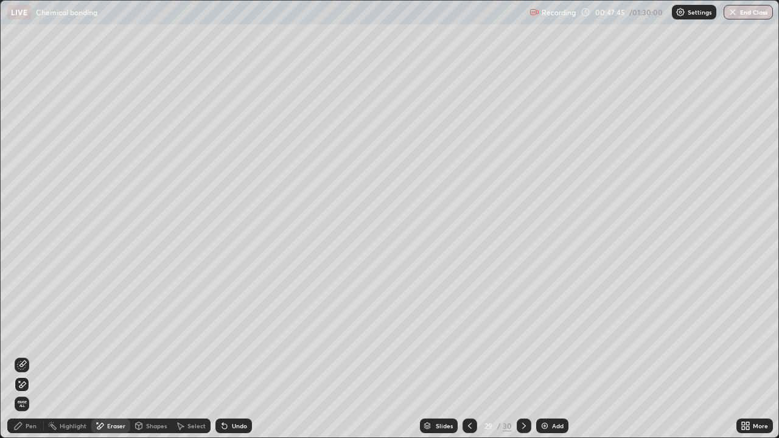
click at [24, 355] on div "Pen" at bounding box center [25, 426] width 36 height 15
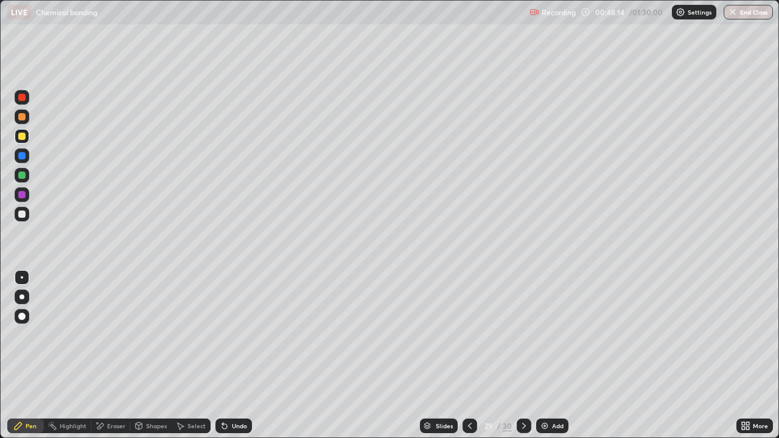
click at [540, 355] on img at bounding box center [545, 426] width 10 height 10
click at [22, 217] on div at bounding box center [21, 213] width 7 height 7
click at [22, 176] on div at bounding box center [21, 175] width 7 height 7
click at [18, 214] on div at bounding box center [21, 213] width 7 height 7
click at [21, 194] on div at bounding box center [21, 194] width 7 height 7
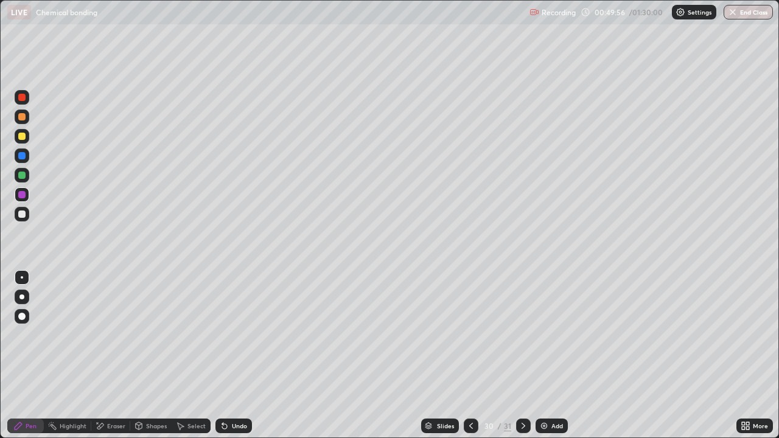
click at [223, 355] on icon at bounding box center [224, 426] width 5 height 5
click at [22, 215] on div at bounding box center [21, 213] width 7 height 7
click at [542, 355] on img at bounding box center [544, 426] width 10 height 10
click at [21, 196] on div at bounding box center [21, 194] width 7 height 7
click at [22, 177] on div at bounding box center [21, 175] width 7 height 7
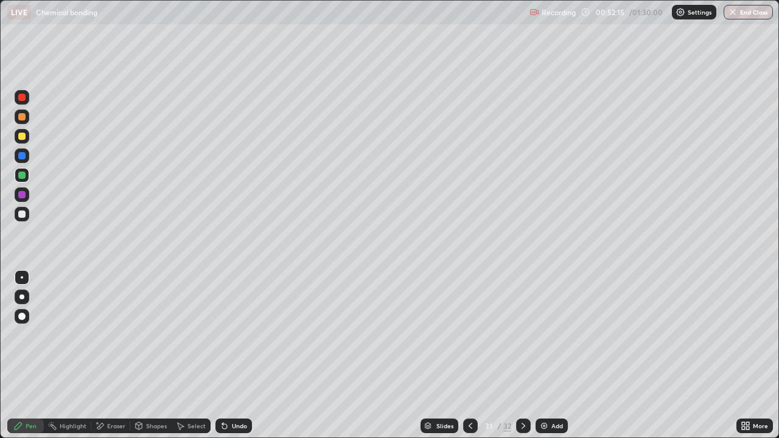
click at [110, 355] on div "Eraser" at bounding box center [116, 426] width 18 height 6
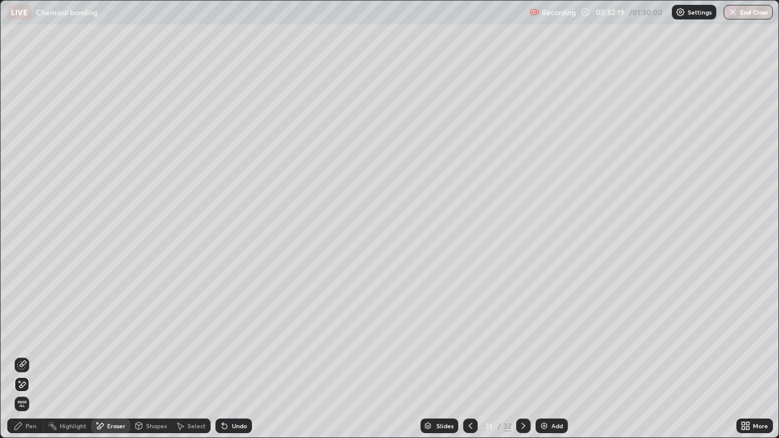
click at [220, 355] on icon at bounding box center [225, 426] width 10 height 10
click at [28, 355] on div "Pen" at bounding box center [31, 426] width 11 height 6
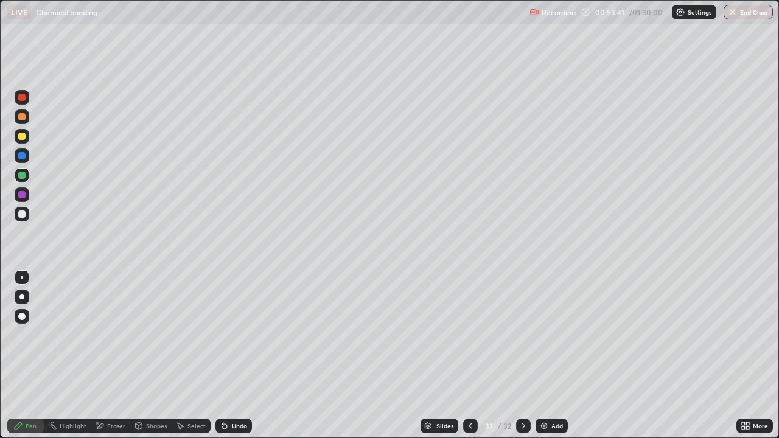
click at [23, 210] on div at bounding box center [21, 213] width 7 height 7
click at [522, 355] on icon at bounding box center [523, 426] width 10 height 10
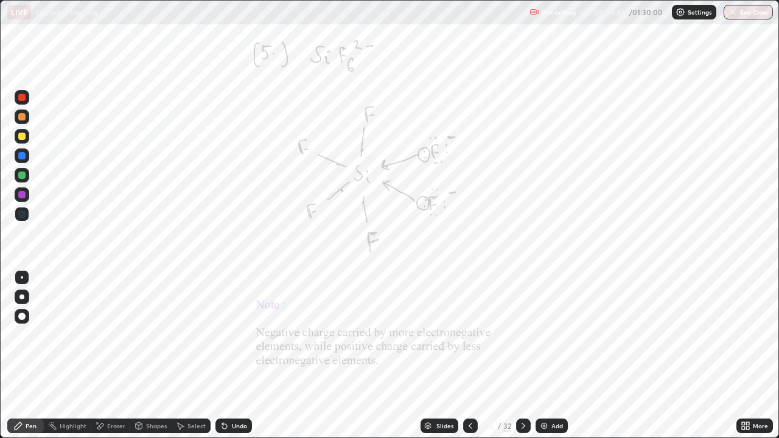
click at [523, 355] on icon at bounding box center [523, 426] width 4 height 6
click at [522, 355] on icon at bounding box center [523, 426] width 10 height 10
click at [516, 355] on div at bounding box center [523, 426] width 15 height 15
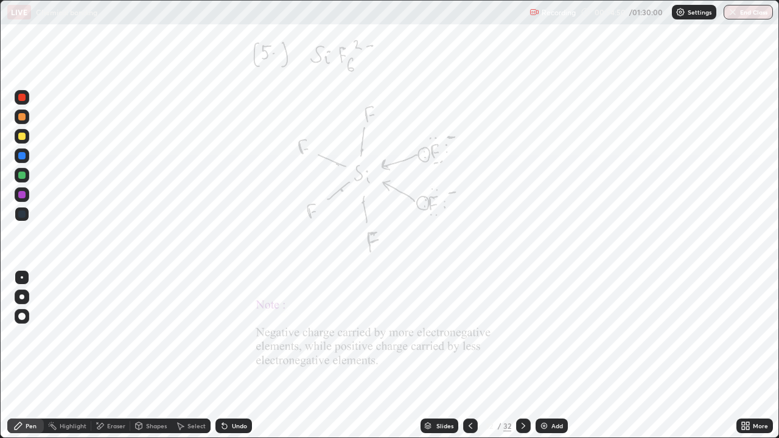
click at [467, 355] on icon at bounding box center [470, 426] width 10 height 10
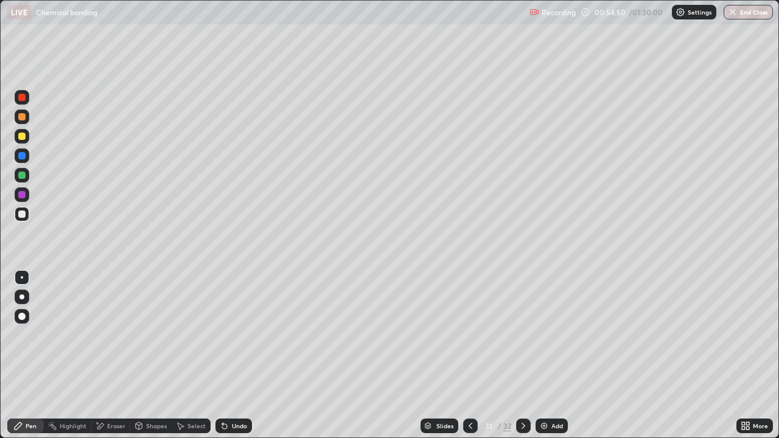
click at [469, 355] on icon at bounding box center [470, 426] width 10 height 10
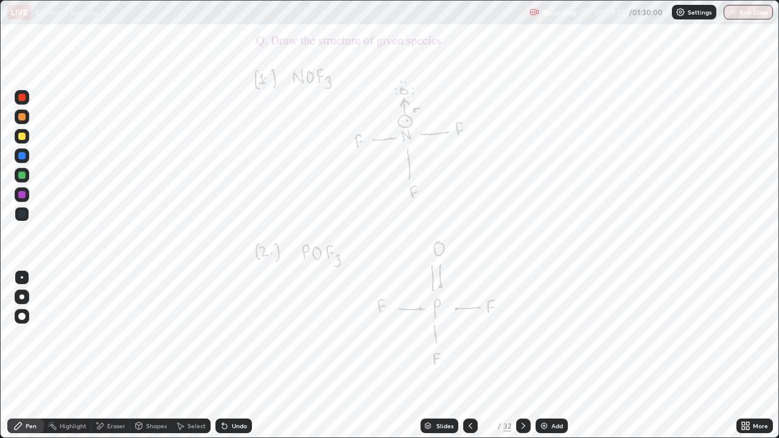
click at [469, 355] on icon at bounding box center [470, 426] width 10 height 10
click at [470, 355] on icon at bounding box center [470, 426] width 10 height 10
click at [468, 355] on icon at bounding box center [470, 426] width 10 height 10
click at [522, 355] on icon at bounding box center [523, 426] width 10 height 10
click at [521, 355] on icon at bounding box center [523, 426] width 10 height 10
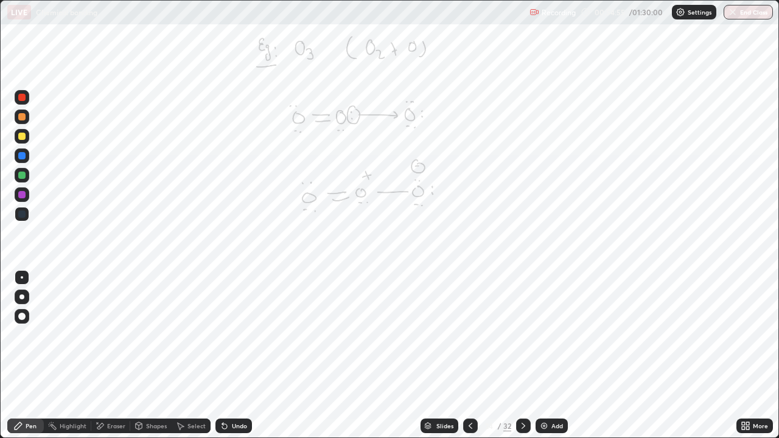
click at [522, 355] on icon at bounding box center [523, 426] width 10 height 10
click at [521, 355] on icon at bounding box center [523, 426] width 10 height 10
click at [521, 355] on icon at bounding box center [523, 426] width 4 height 6
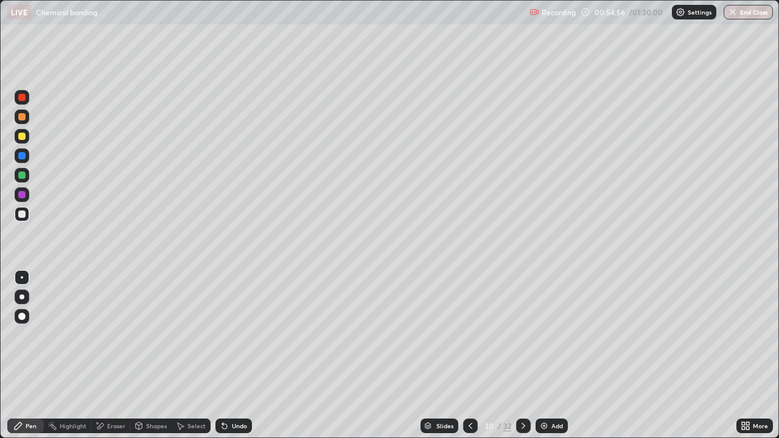
click at [522, 355] on icon at bounding box center [523, 426] width 10 height 10
click at [524, 355] on icon at bounding box center [523, 426] width 10 height 10
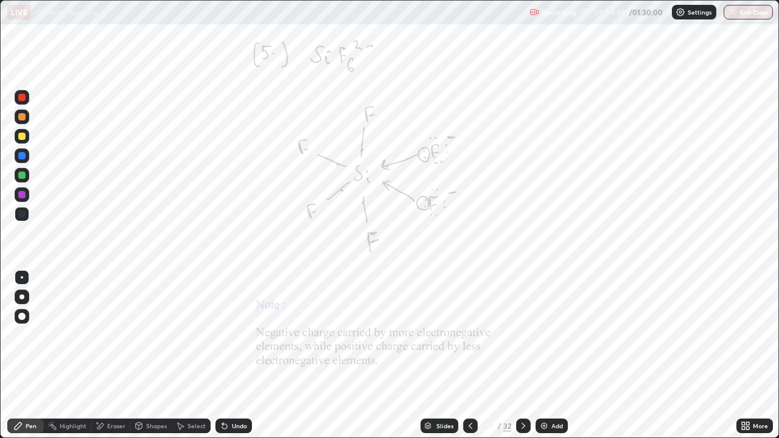
click at [522, 355] on icon at bounding box center [523, 426] width 4 height 6
click at [522, 355] on icon at bounding box center [523, 426] width 10 height 10
click at [742, 355] on icon at bounding box center [743, 423] width 3 height 3
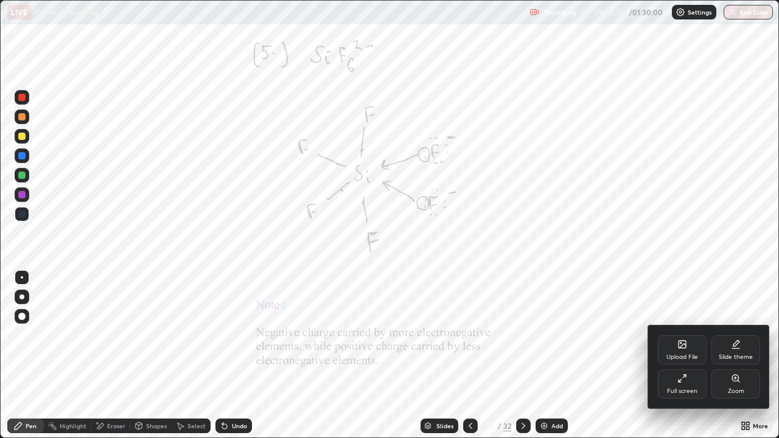
click at [675, 351] on div "Upload File" at bounding box center [682, 349] width 49 height 29
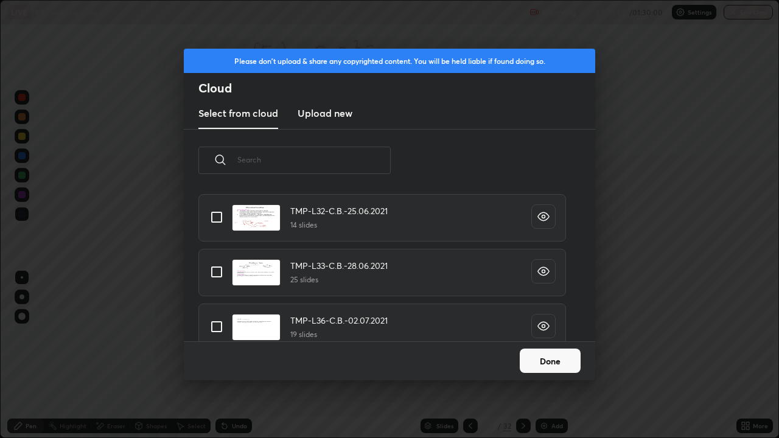
scroll to position [1887, 0]
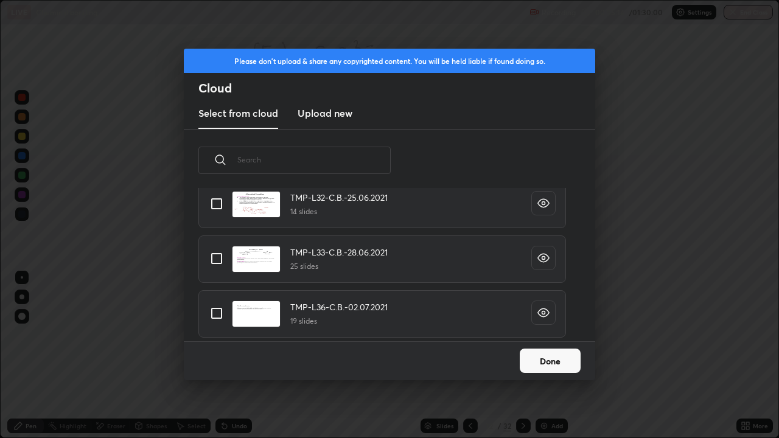
click at [217, 311] on input "grid" at bounding box center [217, 313] width 26 height 26
checkbox input "true"
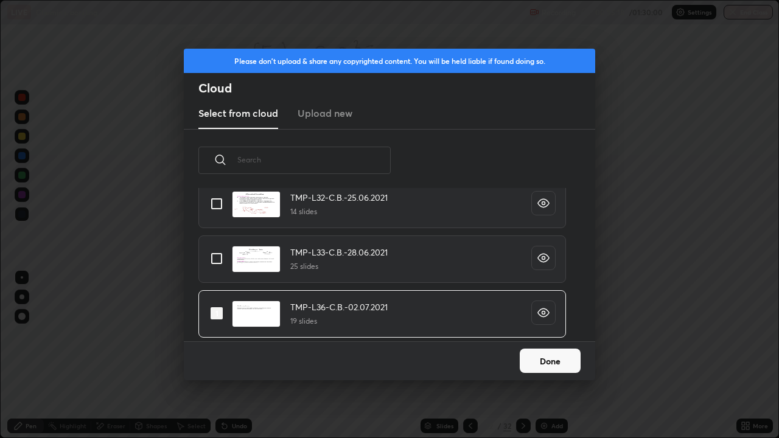
click at [530, 355] on button "Done" at bounding box center [549, 361] width 61 height 24
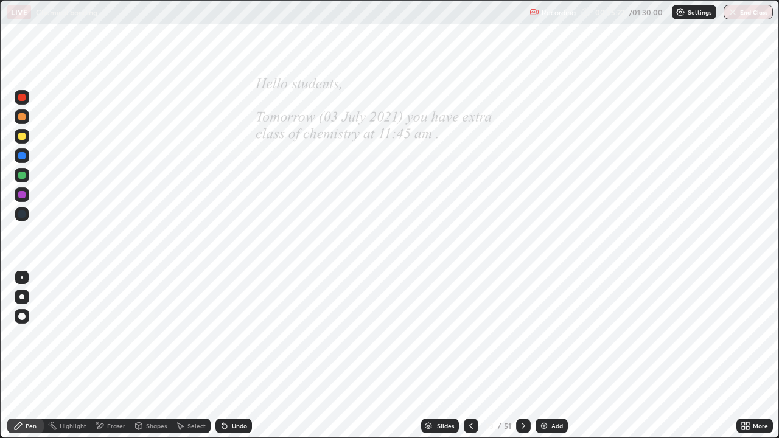
click at [522, 355] on icon at bounding box center [523, 426] width 10 height 10
click at [517, 355] on div at bounding box center [523, 426] width 15 height 15
click at [522, 355] on icon at bounding box center [523, 426] width 10 height 10
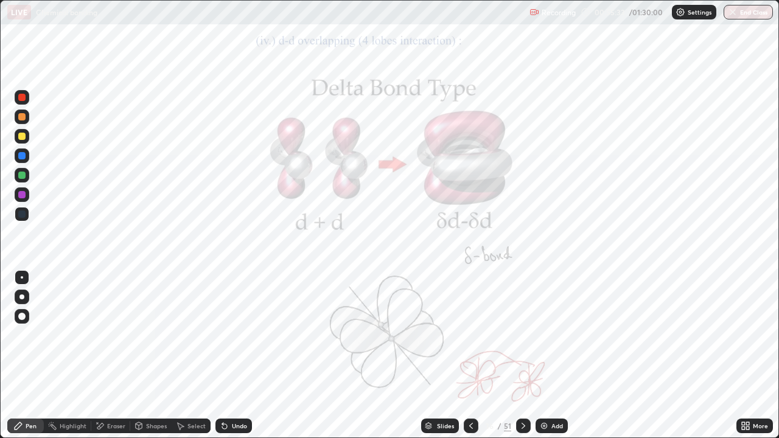
click at [521, 355] on icon at bounding box center [523, 426] width 10 height 10
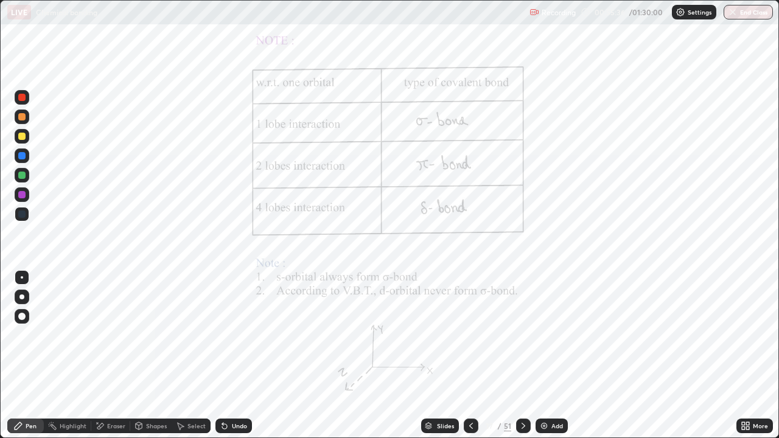
click at [520, 355] on icon at bounding box center [523, 426] width 10 height 10
click at [521, 355] on icon at bounding box center [523, 426] width 10 height 10
click at [518, 355] on div at bounding box center [523, 426] width 15 height 15
click at [520, 355] on div at bounding box center [523, 426] width 15 height 24
click at [520, 355] on div at bounding box center [523, 426] width 15 height 15
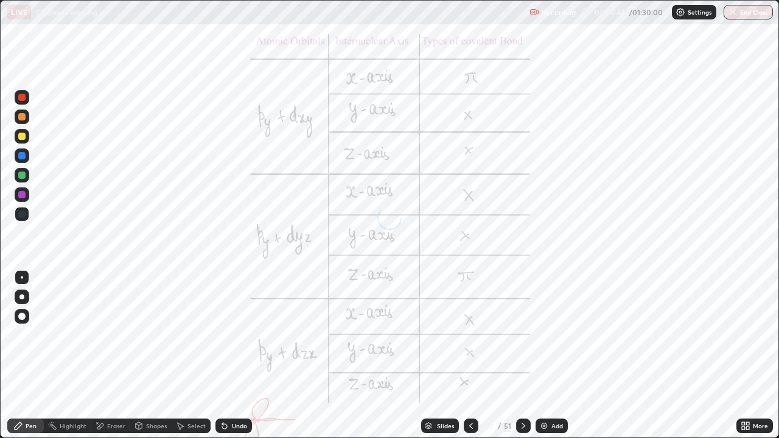
click at [521, 355] on div at bounding box center [523, 426] width 15 height 24
click at [544, 355] on img at bounding box center [544, 426] width 10 height 10
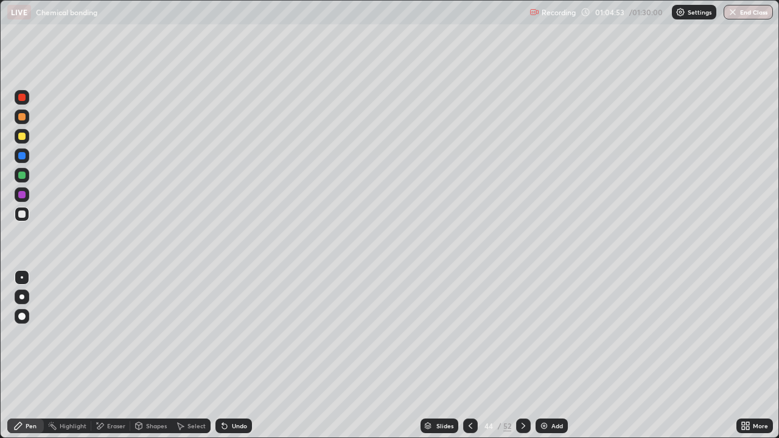
click at [18, 176] on div at bounding box center [21, 175] width 7 height 7
click at [21, 195] on div at bounding box center [21, 194] width 7 height 7
click at [23, 176] on div at bounding box center [21, 175] width 7 height 7
click at [18, 194] on div at bounding box center [21, 194] width 7 height 7
click at [23, 176] on div at bounding box center [21, 175] width 7 height 7
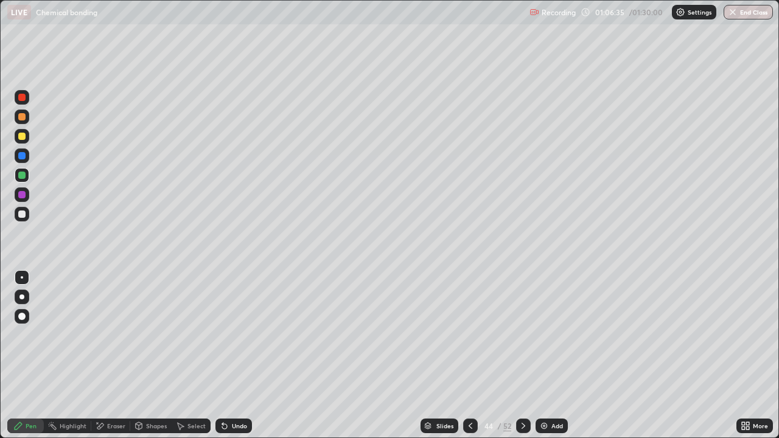
click at [223, 355] on icon at bounding box center [224, 426] width 5 height 5
click at [222, 355] on icon at bounding box center [224, 426] width 5 height 5
click at [222, 355] on icon at bounding box center [222, 423] width 1 height 1
click at [23, 156] on div at bounding box center [21, 155] width 7 height 7
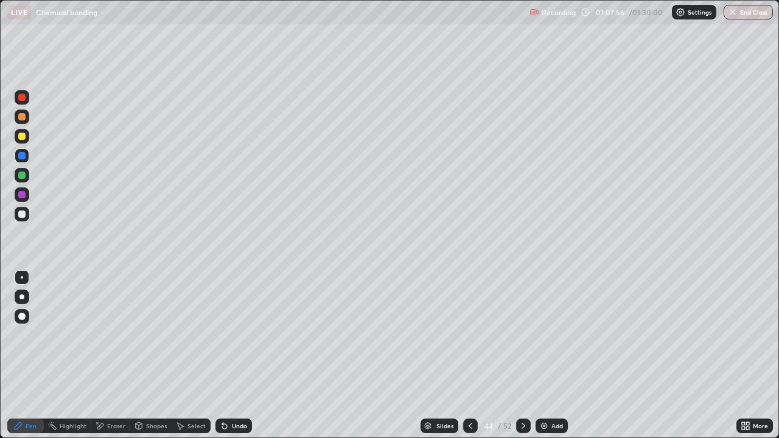
click at [19, 214] on div at bounding box center [21, 213] width 7 height 7
click at [0, 282] on div "Setting up your live class" at bounding box center [389, 219] width 779 height 438
click at [540, 355] on img at bounding box center [544, 426] width 10 height 10
click at [23, 173] on div at bounding box center [21, 175] width 7 height 7
click at [23, 158] on div at bounding box center [21, 155] width 7 height 7
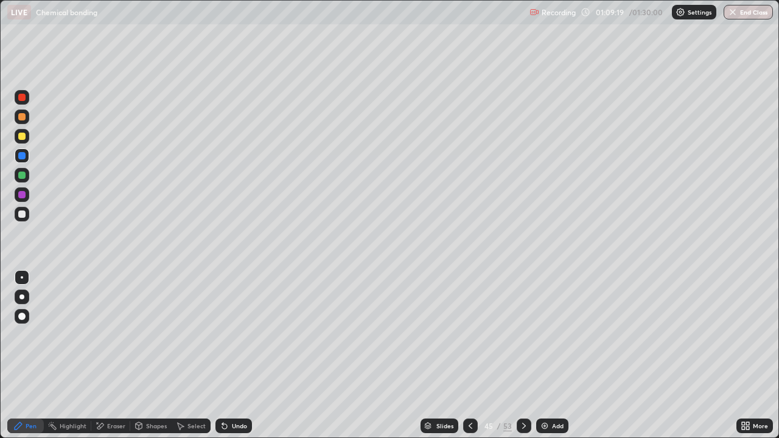
click at [470, 355] on icon at bounding box center [470, 426] width 10 height 10
click at [522, 355] on icon at bounding box center [524, 426] width 10 height 10
click at [22, 213] on div at bounding box center [21, 213] width 7 height 7
click at [543, 355] on img at bounding box center [545, 426] width 10 height 10
click at [19, 176] on div at bounding box center [21, 175] width 7 height 7
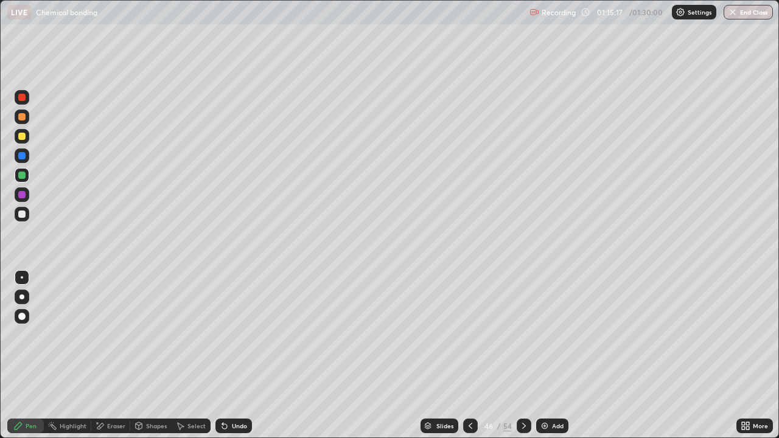
click at [21, 156] on div at bounding box center [21, 155] width 7 height 7
click at [18, 217] on div at bounding box center [22, 214] width 15 height 15
click at [22, 136] on div at bounding box center [21, 136] width 7 height 7
click at [23, 175] on div at bounding box center [21, 175] width 7 height 7
click at [469, 355] on icon at bounding box center [470, 426] width 10 height 10
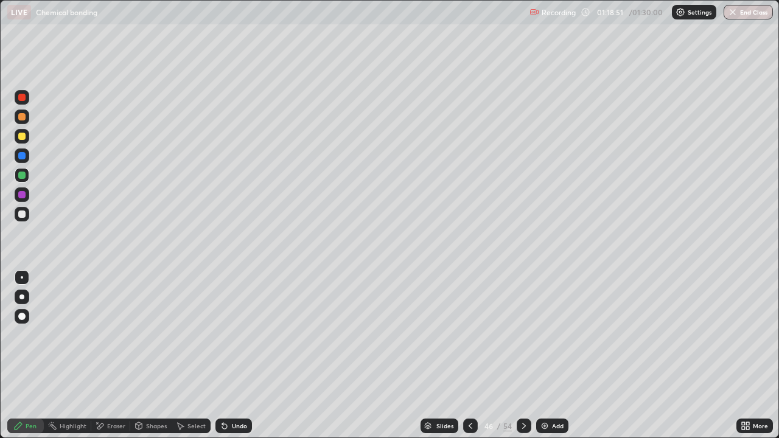
click at [469, 355] on icon at bounding box center [470, 426] width 10 height 10
click at [468, 355] on icon at bounding box center [470, 426] width 10 height 10
click at [469, 355] on icon at bounding box center [470, 426] width 4 height 6
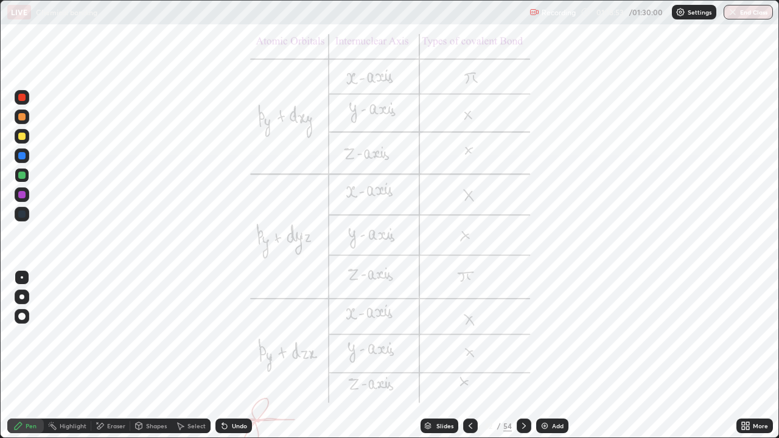
click at [470, 355] on icon at bounding box center [470, 426] width 4 height 6
click at [469, 355] on icon at bounding box center [470, 426] width 10 height 10
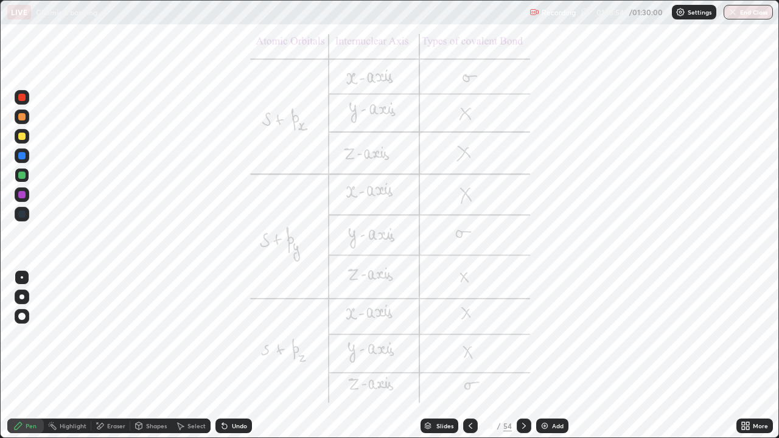
click at [469, 355] on icon at bounding box center [470, 426] width 10 height 10
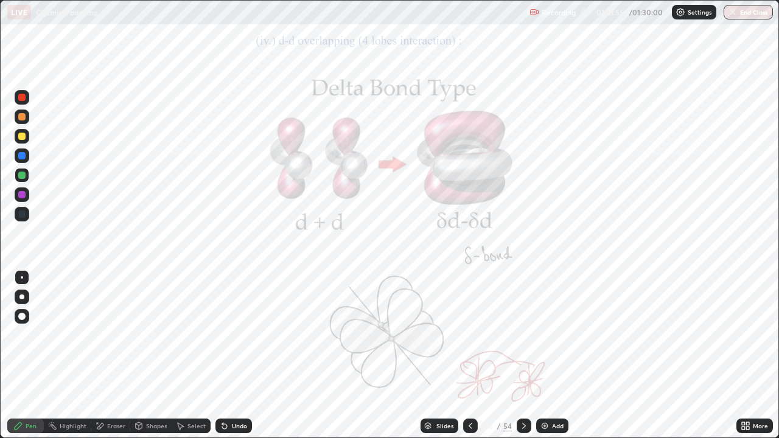
click at [466, 355] on icon at bounding box center [470, 426] width 10 height 10
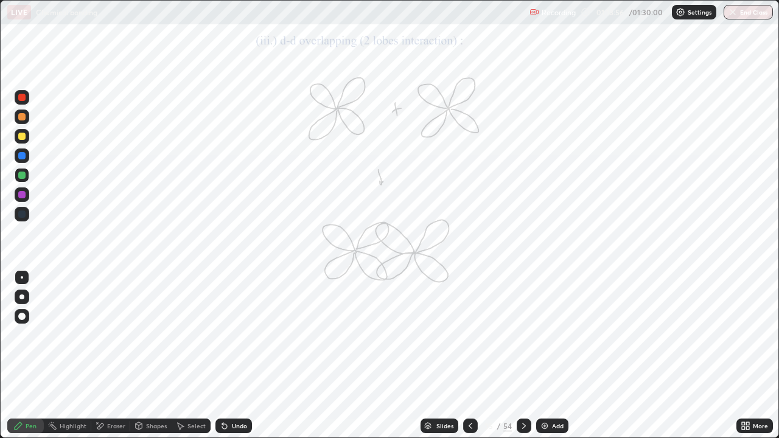
click at [467, 355] on icon at bounding box center [470, 426] width 10 height 10
click at [469, 355] on icon at bounding box center [470, 426] width 10 height 10
click at [467, 355] on div at bounding box center [470, 426] width 15 height 15
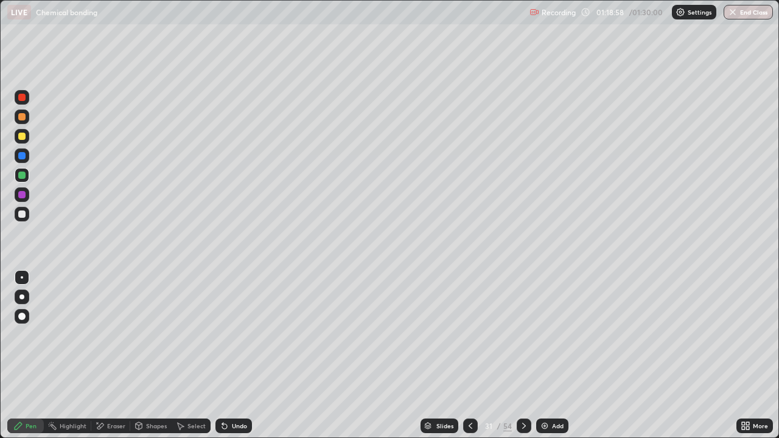
click at [522, 355] on icon at bounding box center [524, 426] width 10 height 10
click at [521, 355] on icon at bounding box center [524, 426] width 10 height 10
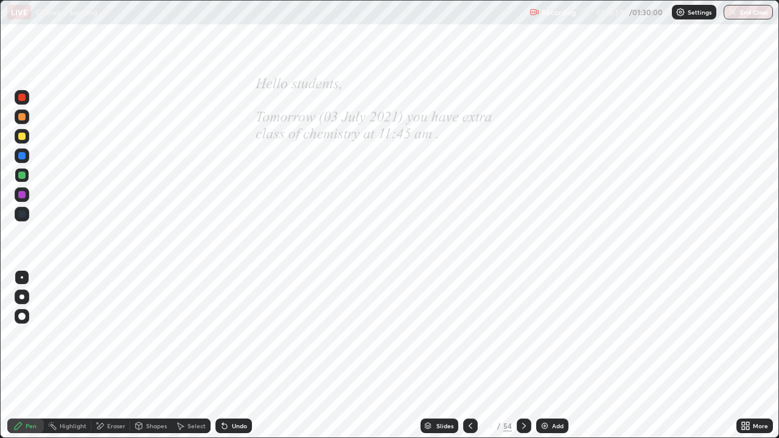
click at [520, 355] on icon at bounding box center [524, 426] width 10 height 10
click at [21, 217] on div at bounding box center [21, 213] width 7 height 7
click at [222, 355] on icon at bounding box center [224, 426] width 5 height 5
click at [223, 355] on icon at bounding box center [224, 426] width 5 height 5
click at [222, 355] on icon at bounding box center [224, 426] width 5 height 5
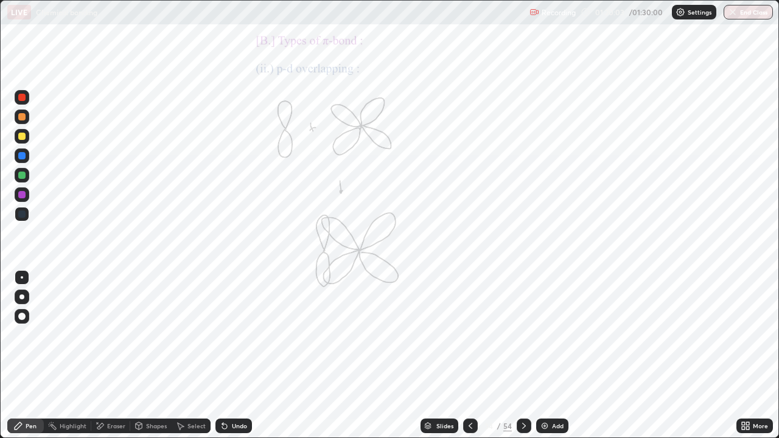
click at [21, 195] on div at bounding box center [21, 194] width 7 height 7
click at [23, 177] on div at bounding box center [21, 175] width 7 height 7
click at [522, 355] on icon at bounding box center [524, 426] width 10 height 10
click at [521, 355] on icon at bounding box center [524, 426] width 10 height 10
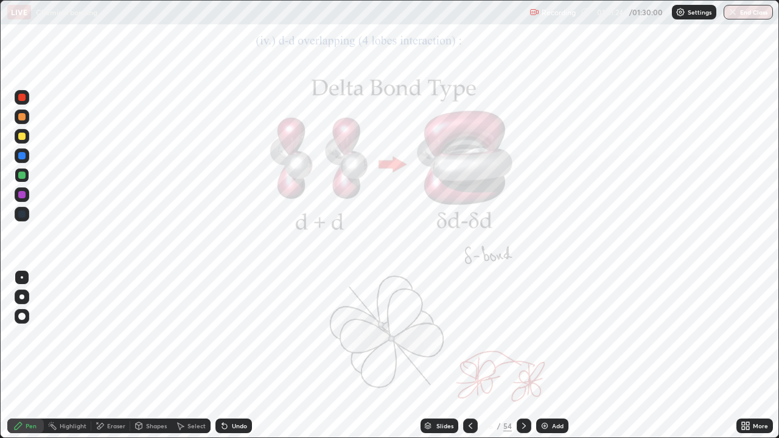
click at [522, 355] on icon at bounding box center [524, 426] width 10 height 10
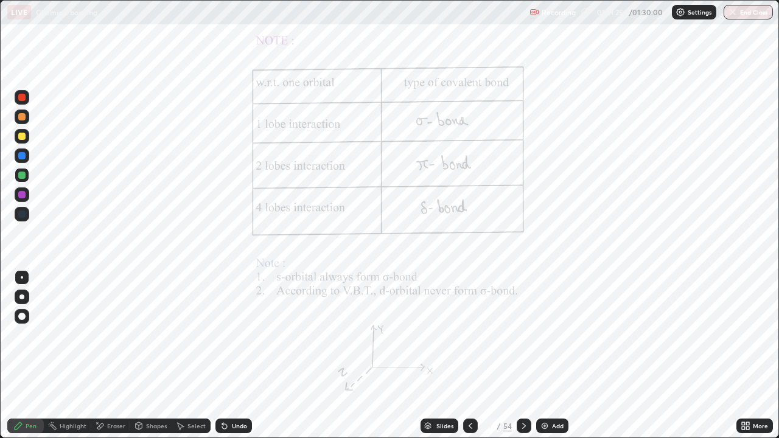
click at [522, 355] on icon at bounding box center [524, 426] width 10 height 10
click at [522, 355] on icon at bounding box center [524, 426] width 4 height 6
click at [519, 355] on icon at bounding box center [524, 426] width 10 height 10
click at [522, 355] on icon at bounding box center [524, 426] width 10 height 10
click at [521, 355] on div at bounding box center [523, 426] width 15 height 15
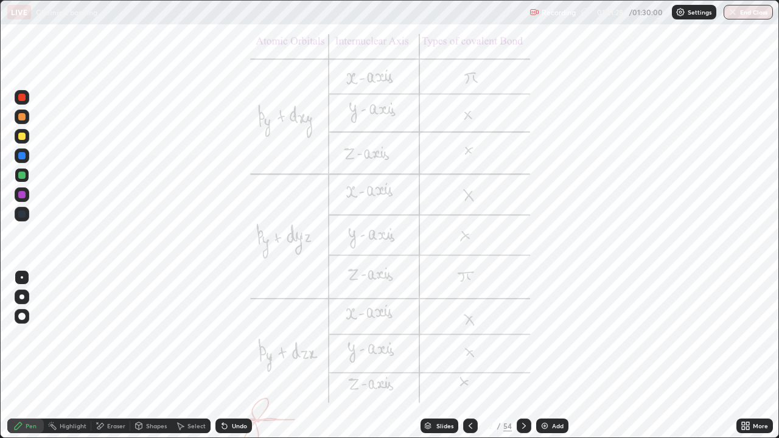
click at [522, 355] on div at bounding box center [523, 426] width 15 height 15
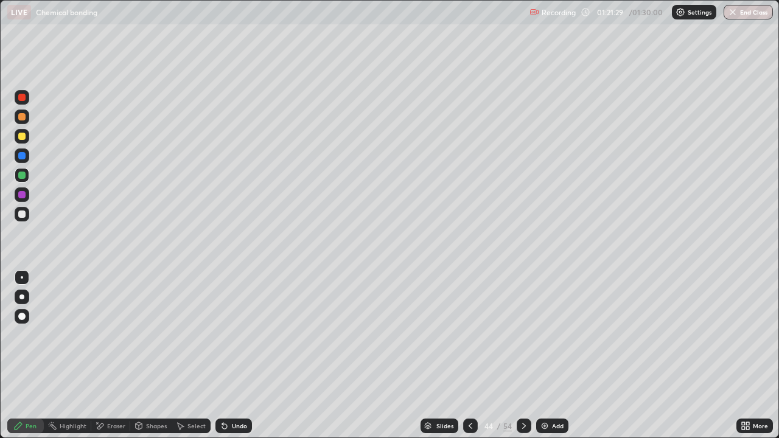
click at [523, 355] on div at bounding box center [523, 426] width 15 height 24
click at [521, 355] on icon at bounding box center [524, 426] width 10 height 10
click at [520, 355] on icon at bounding box center [524, 426] width 10 height 10
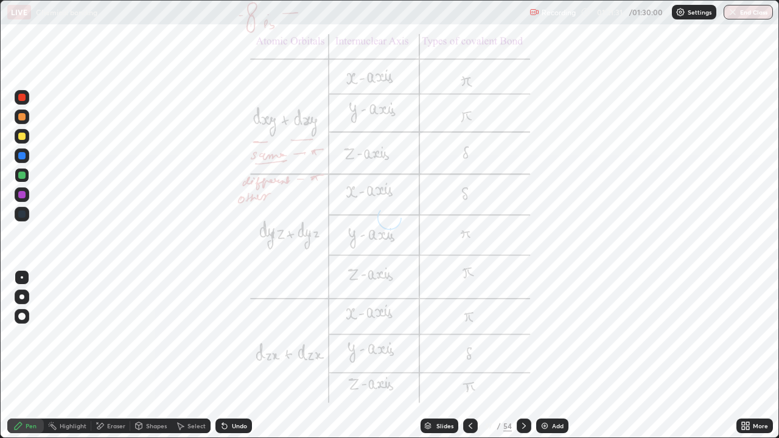
click at [521, 355] on icon at bounding box center [524, 426] width 10 height 10
click at [522, 355] on icon at bounding box center [524, 426] width 10 height 10
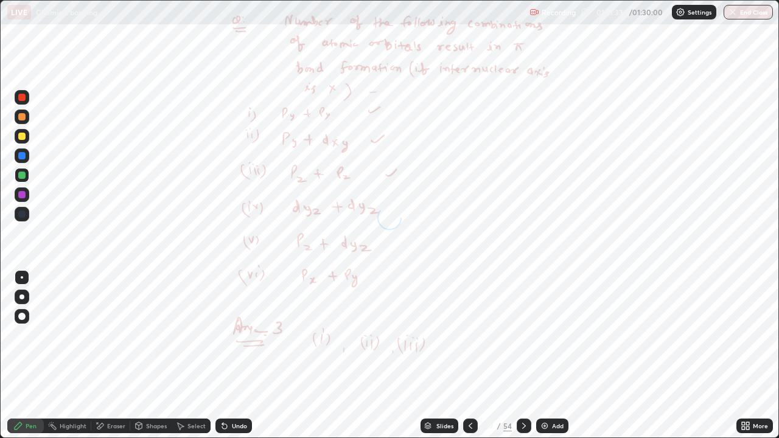
click at [521, 355] on icon at bounding box center [524, 426] width 10 height 10
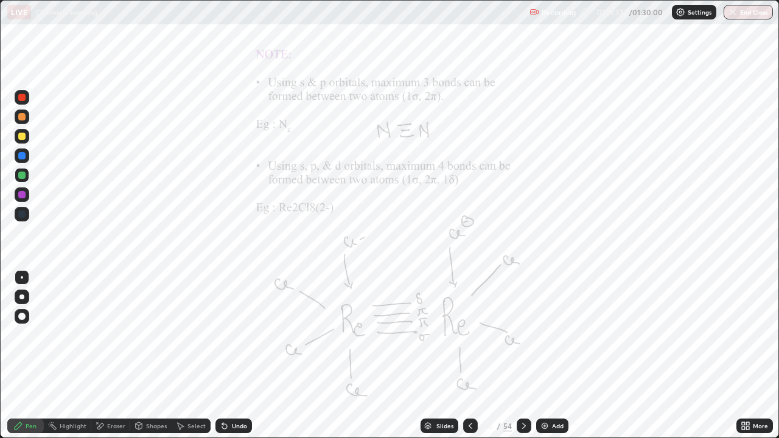
click at [522, 355] on icon at bounding box center [524, 426] width 10 height 10
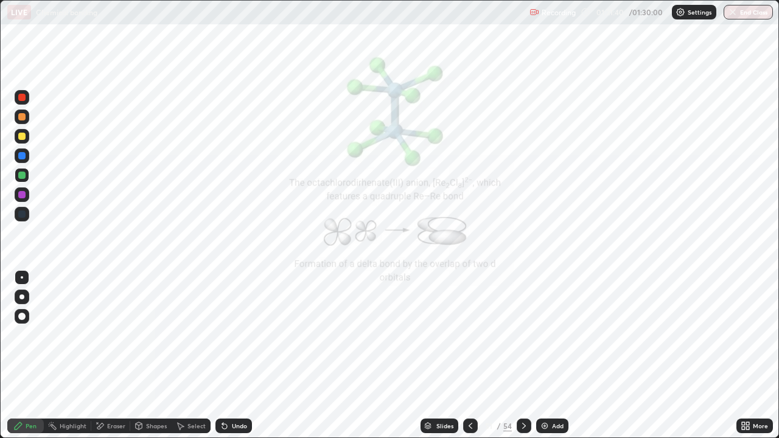
click at [522, 355] on icon at bounding box center [524, 426] width 10 height 10
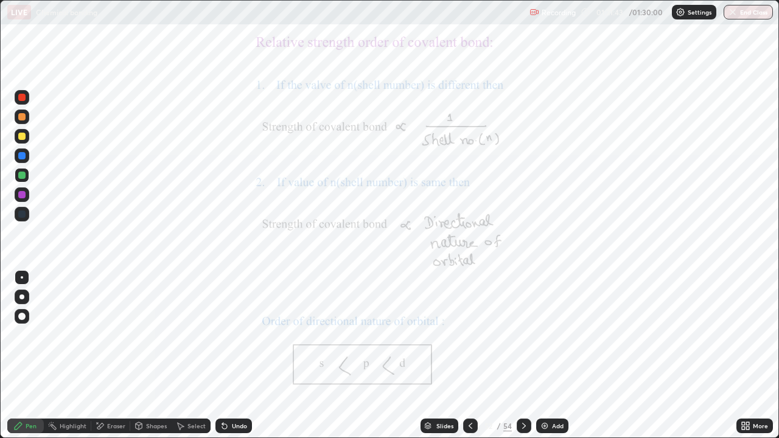
click at [522, 355] on icon at bounding box center [524, 426] width 10 height 10
click at [469, 355] on icon at bounding box center [470, 426] width 10 height 10
click at [465, 355] on icon at bounding box center [470, 426] width 10 height 10
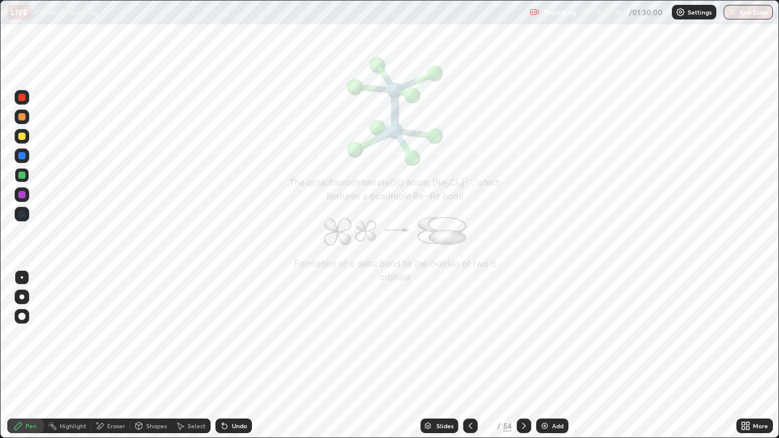
click at [464, 355] on div at bounding box center [470, 426] width 15 height 15
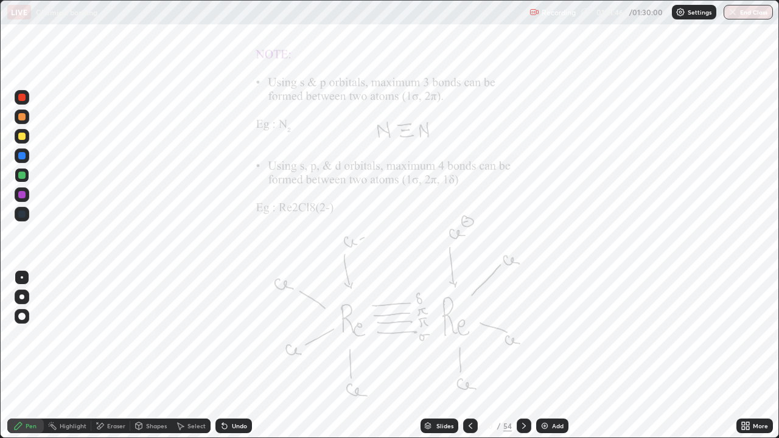
click at [463, 355] on div at bounding box center [470, 426] width 15 height 15
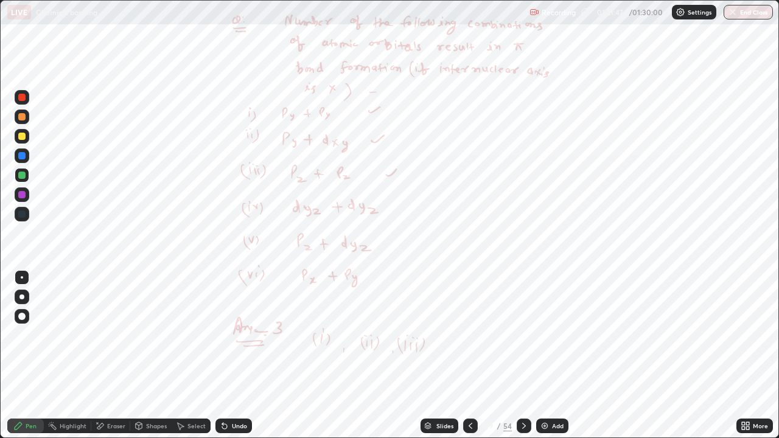
click at [465, 355] on icon at bounding box center [470, 426] width 10 height 10
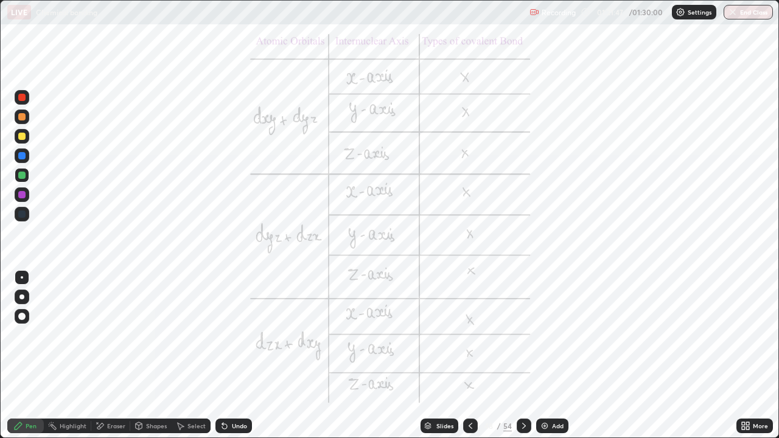
click at [463, 355] on div at bounding box center [470, 426] width 15 height 24
click at [465, 355] on icon at bounding box center [470, 426] width 10 height 10
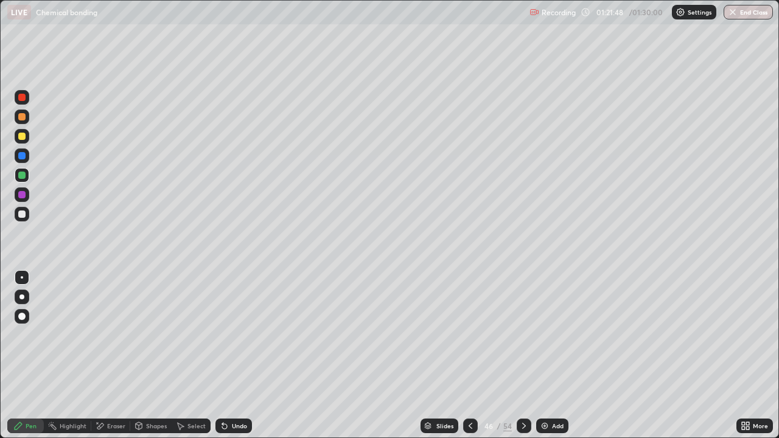
click at [468, 355] on icon at bounding box center [470, 426] width 10 height 10
click at [469, 355] on icon at bounding box center [470, 426] width 10 height 10
click at [463, 355] on div at bounding box center [470, 426] width 15 height 15
click at [464, 355] on div at bounding box center [470, 426] width 15 height 15
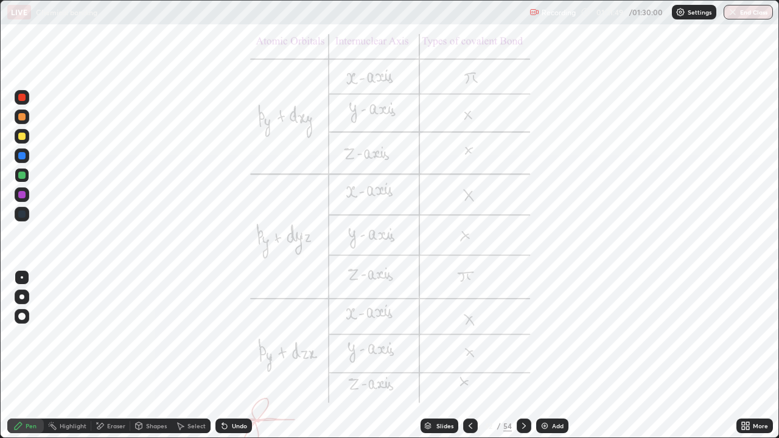
click at [464, 355] on div at bounding box center [470, 426] width 15 height 24
click at [469, 355] on icon at bounding box center [470, 426] width 10 height 10
click at [464, 355] on div at bounding box center [470, 426] width 15 height 15
click at [464, 355] on div at bounding box center [470, 426] width 15 height 24
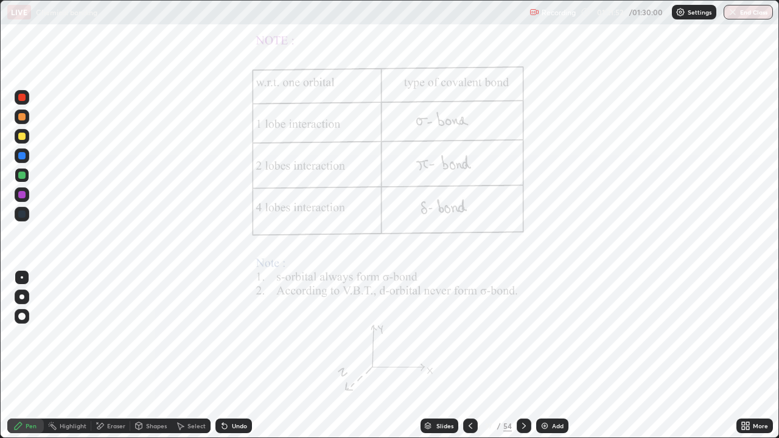
click at [463, 355] on div at bounding box center [470, 426] width 15 height 24
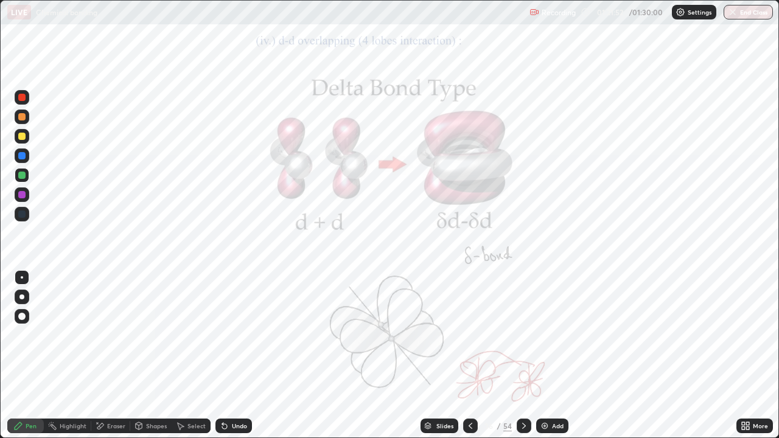
click at [464, 355] on div at bounding box center [470, 426] width 15 height 24
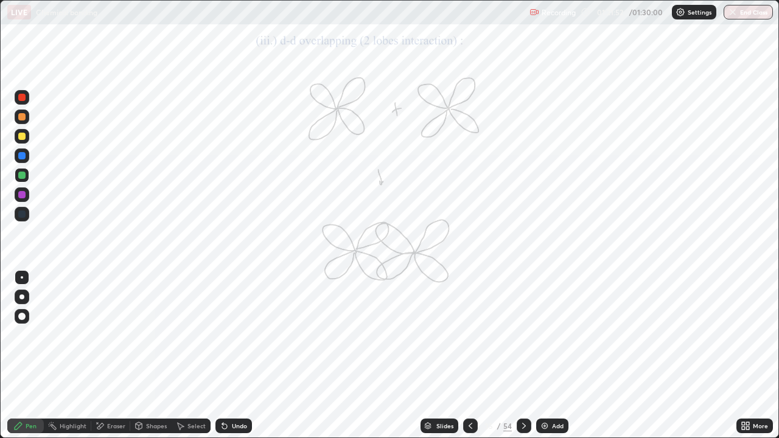
click at [464, 355] on div at bounding box center [470, 426] width 15 height 24
click at [519, 355] on div at bounding box center [523, 426] width 15 height 15
click at [521, 355] on icon at bounding box center [524, 426] width 10 height 10
click at [521, 355] on div at bounding box center [523, 426] width 15 height 15
click at [520, 355] on div at bounding box center [523, 426] width 15 height 15
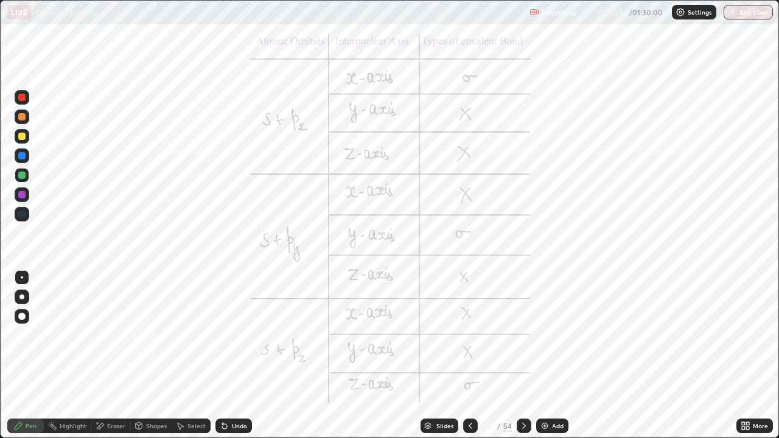
click at [522, 355] on div at bounding box center [523, 426] width 15 height 24
click at [463, 355] on div at bounding box center [470, 426] width 15 height 15
click at [518, 355] on div at bounding box center [523, 426] width 15 height 15
click at [521, 355] on div at bounding box center [523, 426] width 15 height 24
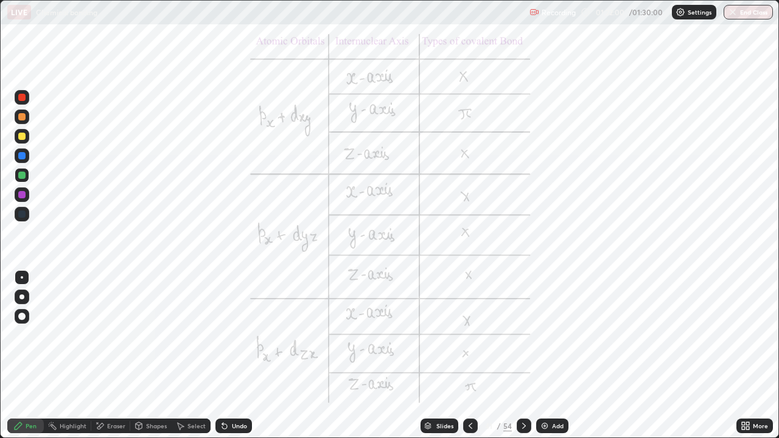
click at [523, 355] on div at bounding box center [523, 426] width 15 height 15
click at [524, 355] on div at bounding box center [523, 426] width 15 height 24
click at [524, 355] on div at bounding box center [523, 426] width 15 height 15
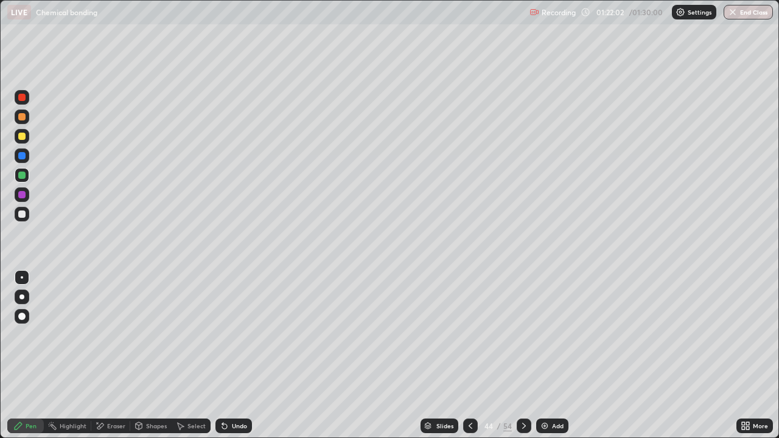
click at [465, 355] on icon at bounding box center [470, 426] width 10 height 10
click at [464, 355] on div at bounding box center [470, 426] width 15 height 15
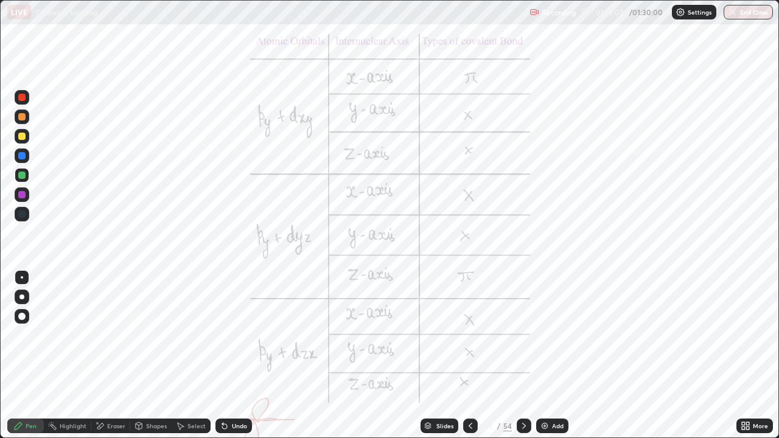
click at [463, 355] on div at bounding box center [470, 426] width 15 height 15
click at [463, 355] on div at bounding box center [470, 426] width 15 height 24
click at [465, 355] on icon at bounding box center [470, 426] width 10 height 10
click at [464, 355] on div at bounding box center [470, 426] width 15 height 15
click at [466, 355] on icon at bounding box center [470, 426] width 10 height 10
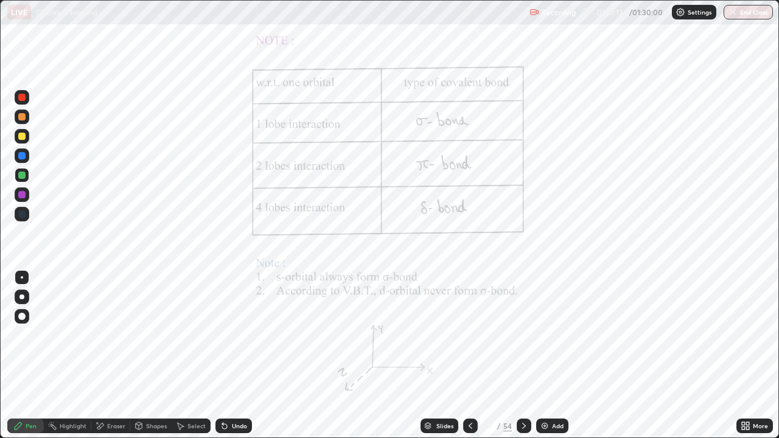
click at [22, 176] on div at bounding box center [21, 175] width 7 height 7
click at [22, 218] on div at bounding box center [22, 214] width 15 height 15
click at [22, 197] on div at bounding box center [21, 194] width 7 height 7
click at [22, 137] on div at bounding box center [21, 136] width 7 height 7
click at [23, 100] on div at bounding box center [21, 97] width 7 height 7
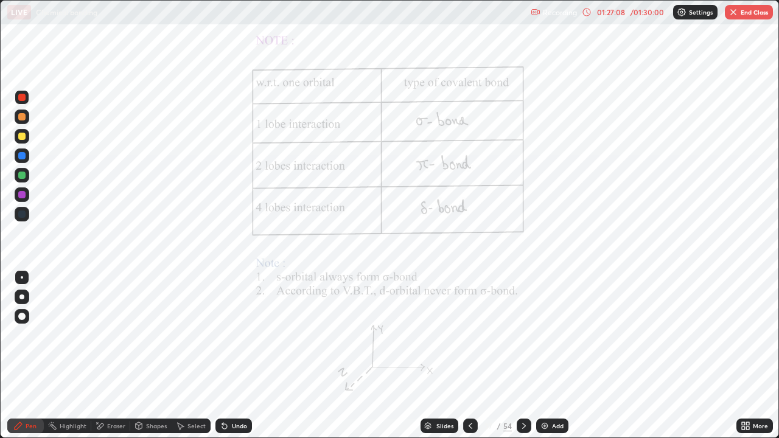
click at [23, 195] on div at bounding box center [21, 194] width 7 height 7
click at [22, 98] on div at bounding box center [21, 97] width 7 height 7
click at [187, 355] on div "Select" at bounding box center [196, 426] width 18 height 6
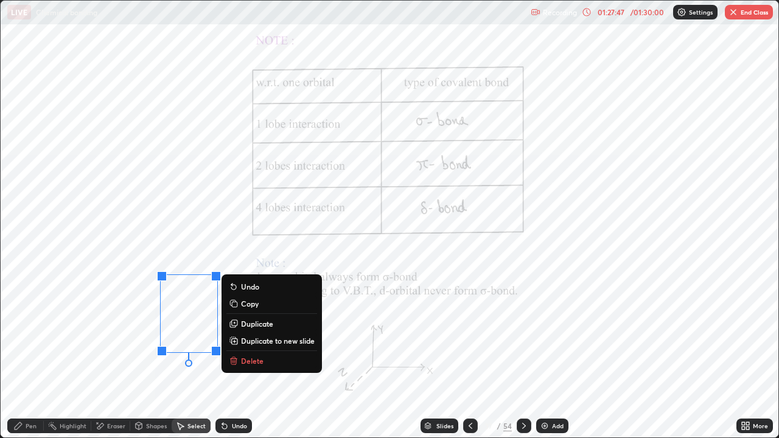
click at [119, 355] on div "0 ° Undo Copy Duplicate Duplicate to new slide Delete" at bounding box center [389, 219] width 777 height 437
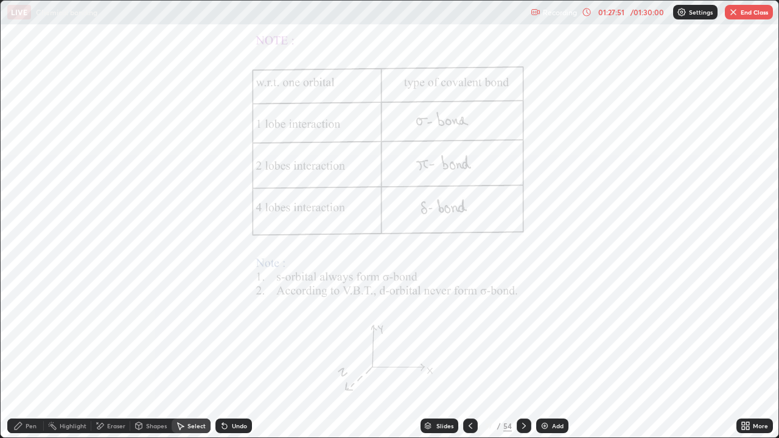
click at [220, 355] on icon at bounding box center [225, 426] width 10 height 10
click at [106, 330] on div "0 ° Undo Copy Duplicate Duplicate to new slide Delete" at bounding box center [389, 219] width 777 height 437
click at [223, 355] on icon at bounding box center [224, 426] width 5 height 5
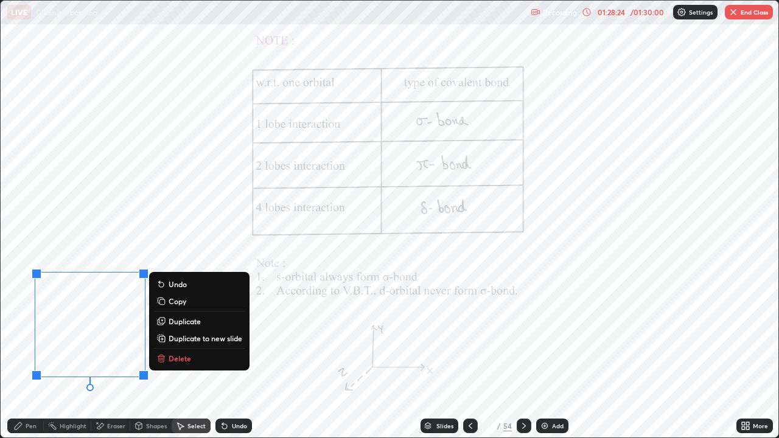
click at [105, 355] on div "Eraser" at bounding box center [110, 426] width 39 height 15
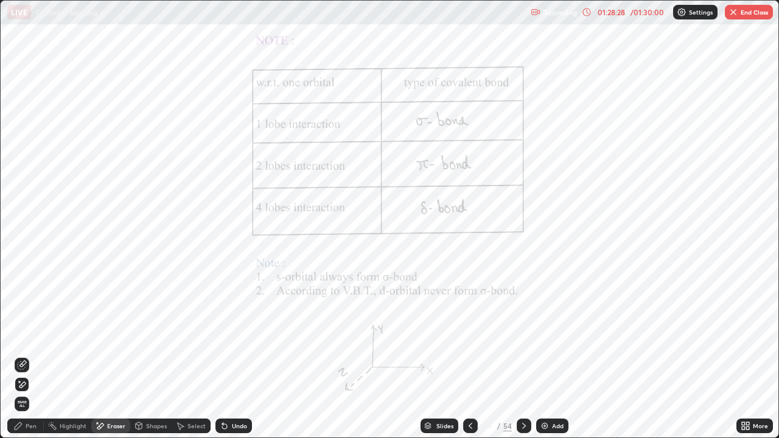
click at [180, 355] on icon at bounding box center [181, 426] width 7 height 7
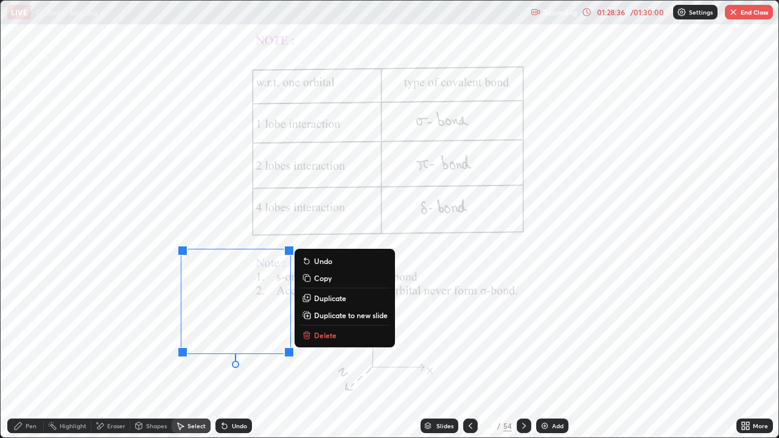
click at [130, 296] on div "0 ° Undo Copy Duplicate Duplicate to new slide Delete" at bounding box center [389, 219] width 777 height 437
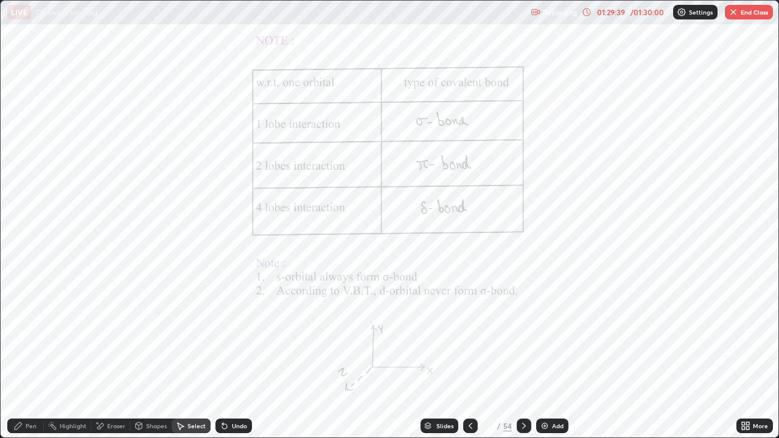
click at [26, 355] on div "Pen" at bounding box center [31, 426] width 11 height 6
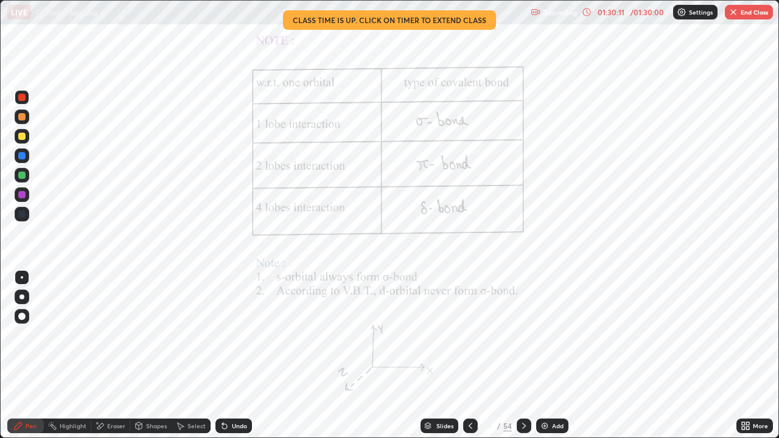
click at [734, 15] on img "button" at bounding box center [733, 12] width 10 height 10
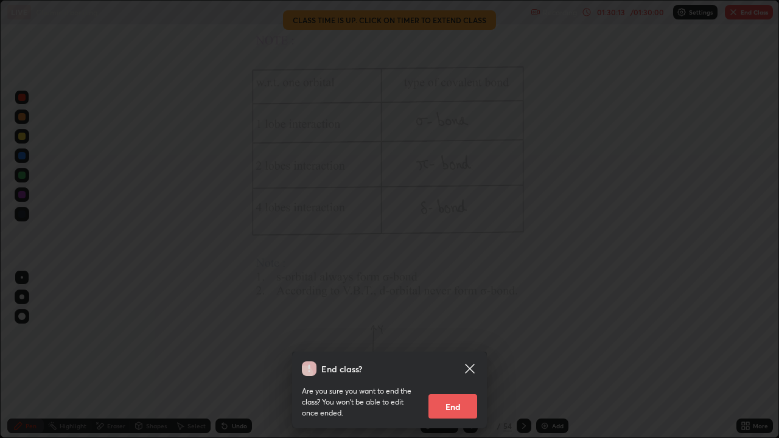
click at [442, 355] on button "End" at bounding box center [452, 406] width 49 height 24
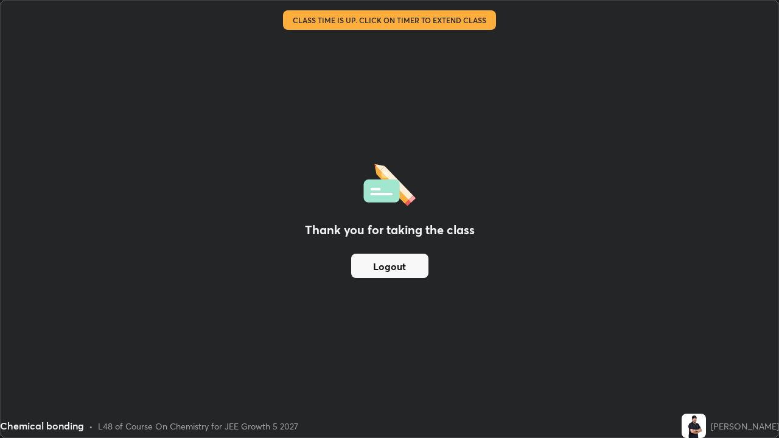
click at [376, 266] on button "Logout" at bounding box center [389, 266] width 77 height 24
